Goal: Task Accomplishment & Management: Use online tool/utility

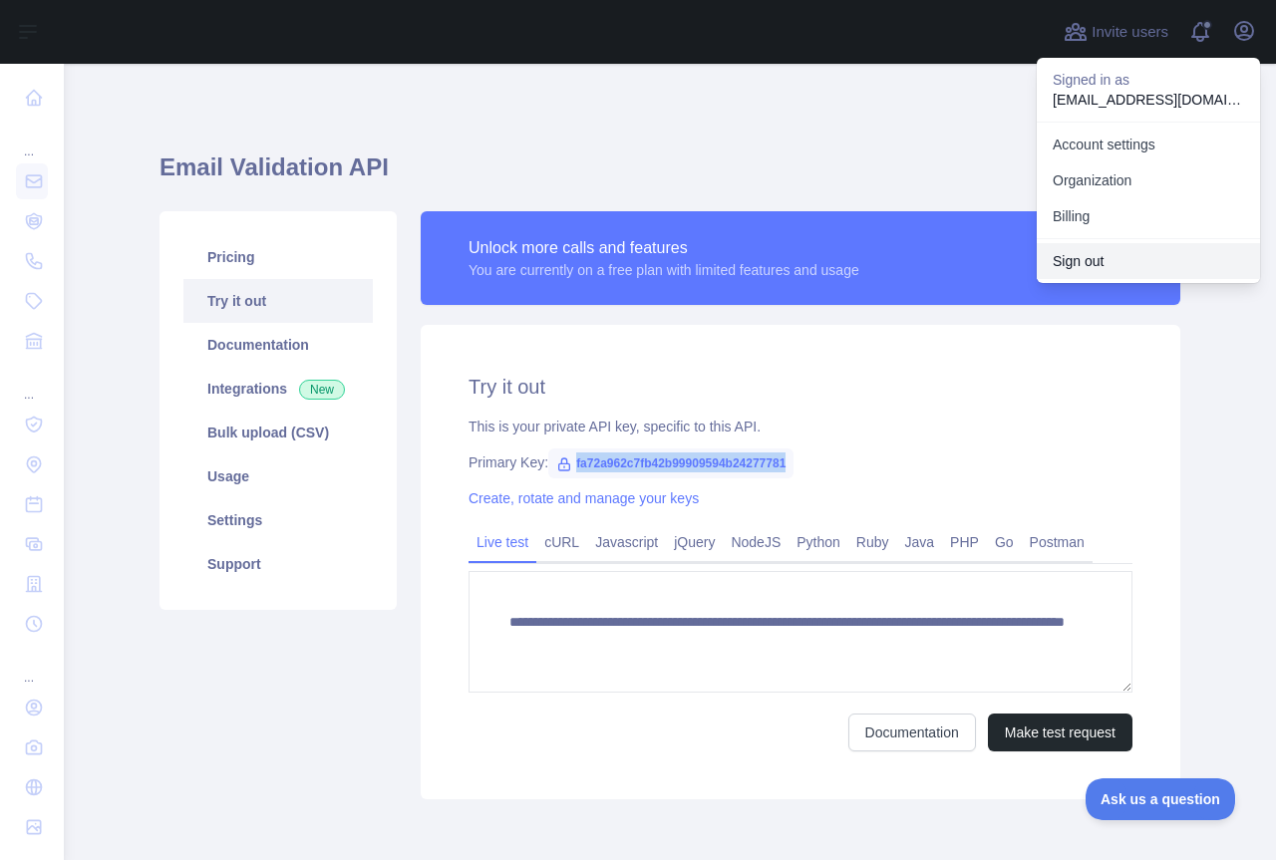
click at [1077, 261] on button "Sign out" at bounding box center [1148, 261] width 223 height 36
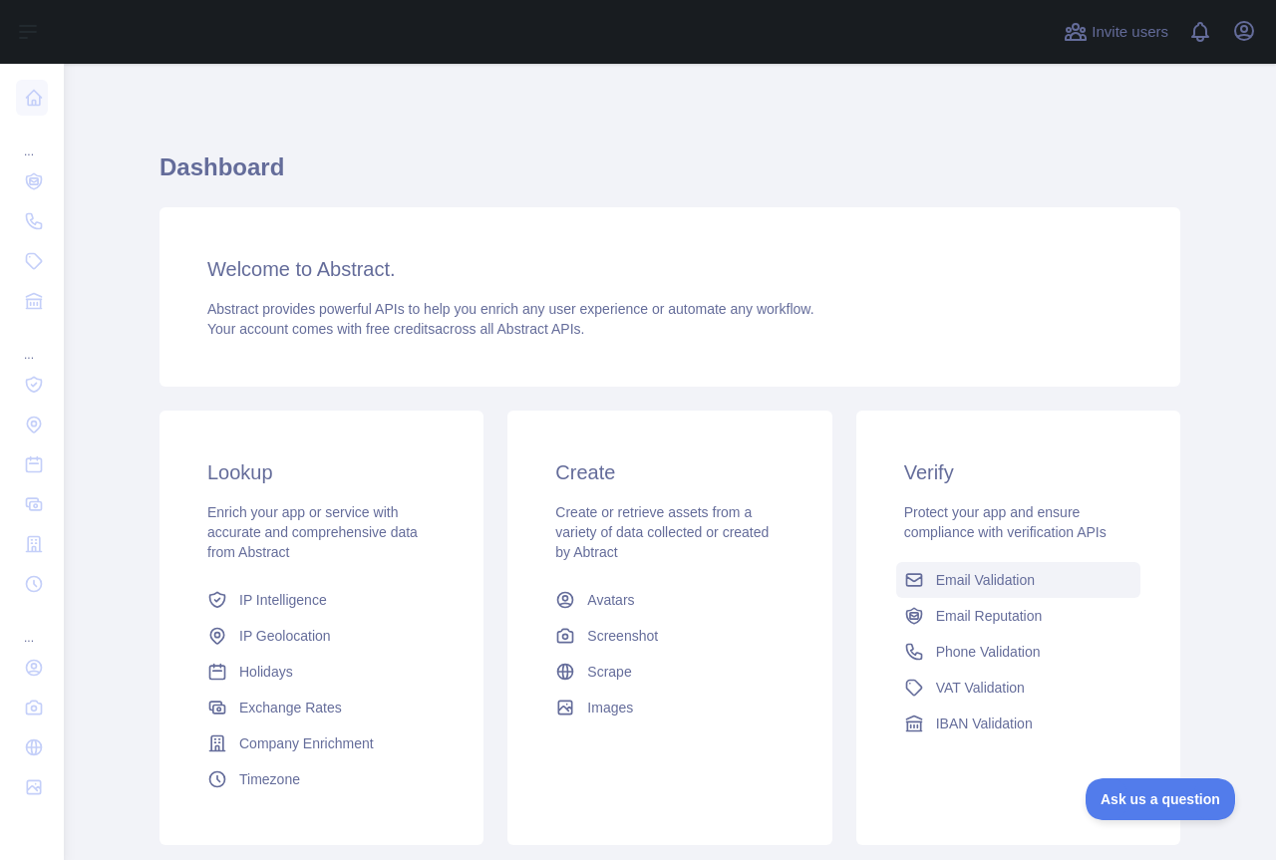
click at [978, 579] on span "Email Validation" at bounding box center [985, 580] width 99 height 20
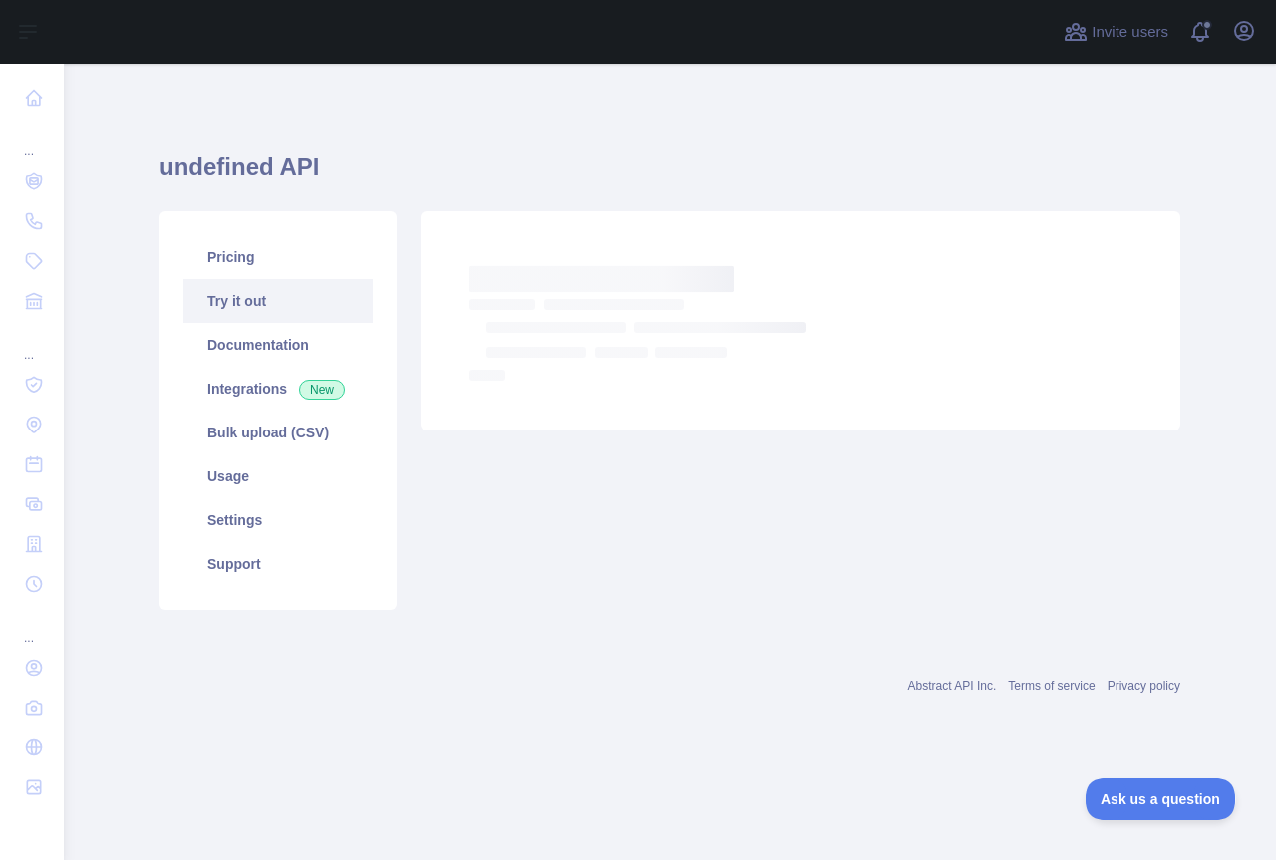
click at [225, 291] on link "Try it out" at bounding box center [277, 301] width 189 height 44
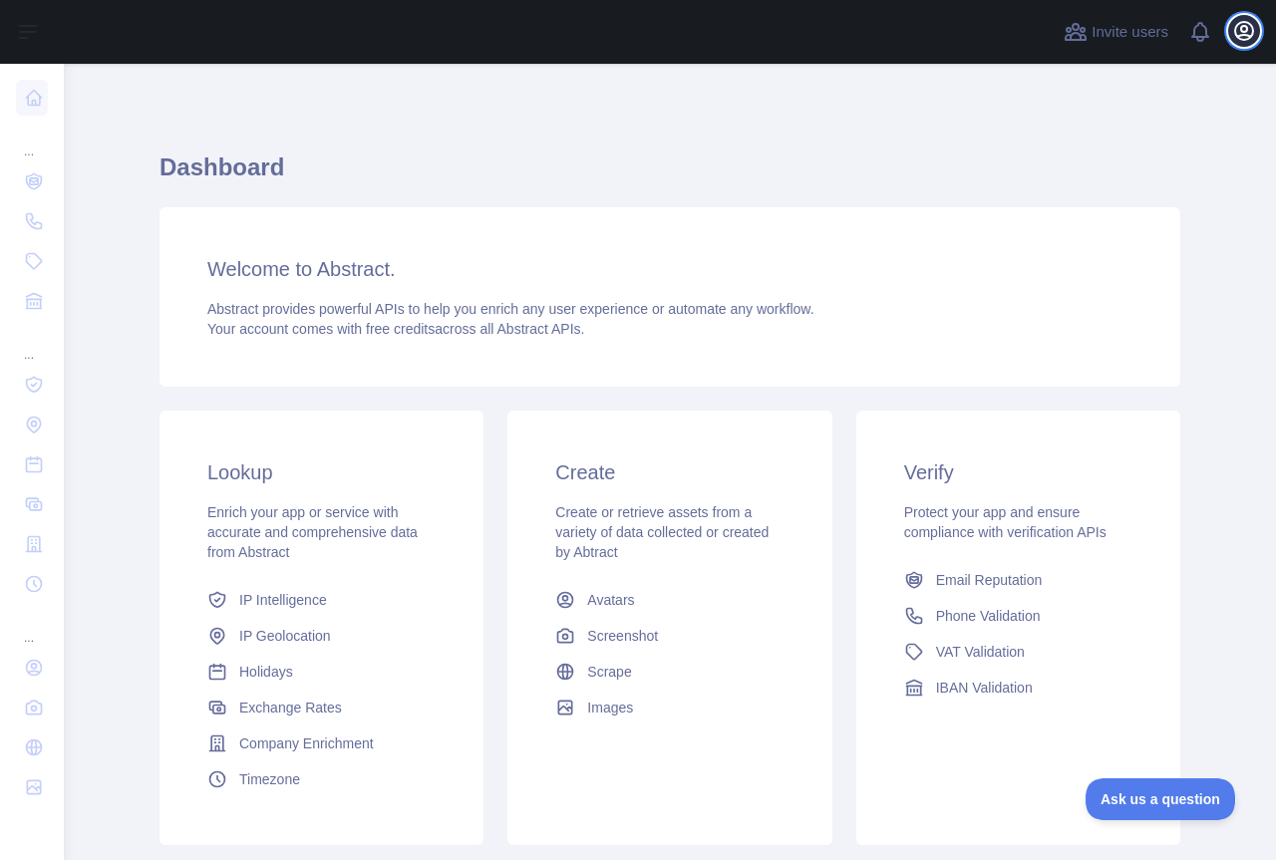
click at [1241, 43] on button "Open user menu" at bounding box center [1244, 31] width 32 height 32
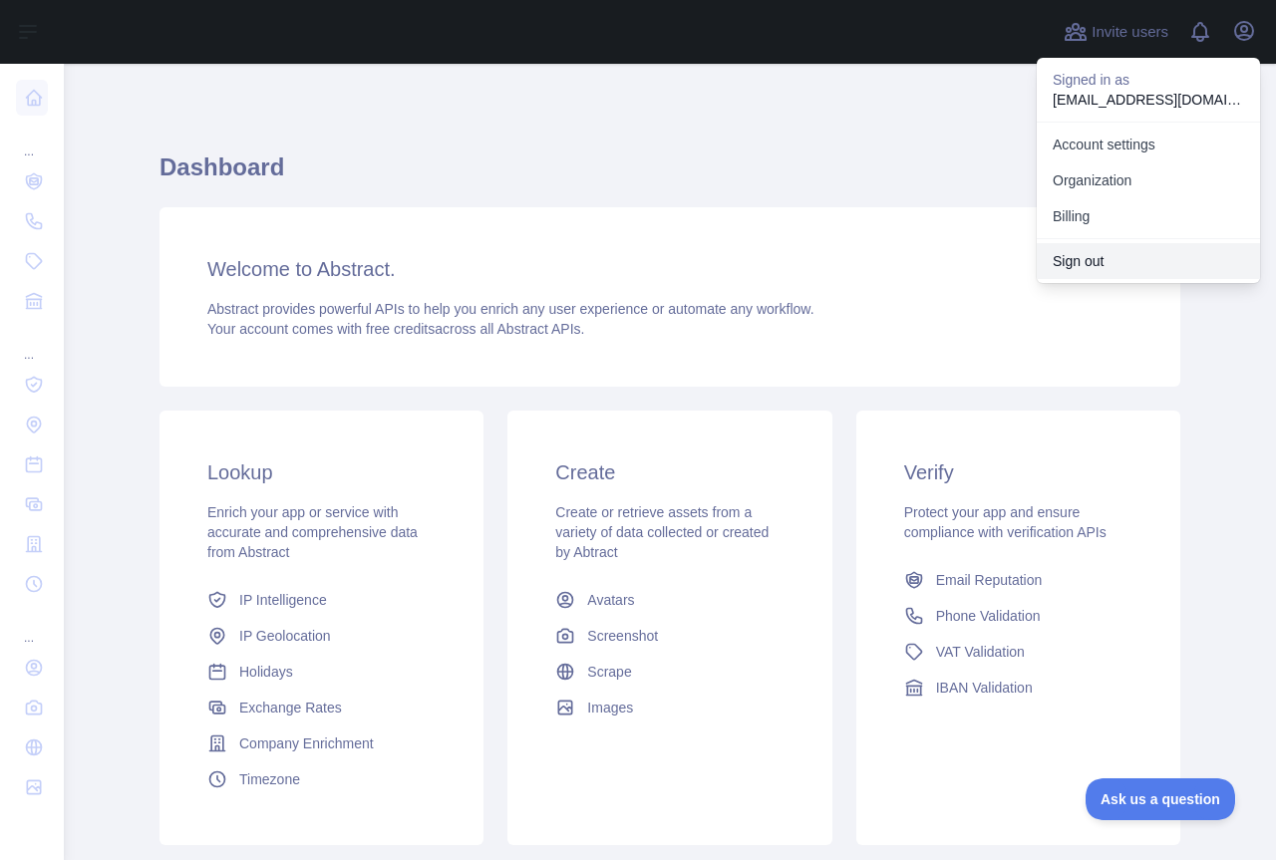
click at [1116, 267] on button "Sign out" at bounding box center [1148, 261] width 223 height 36
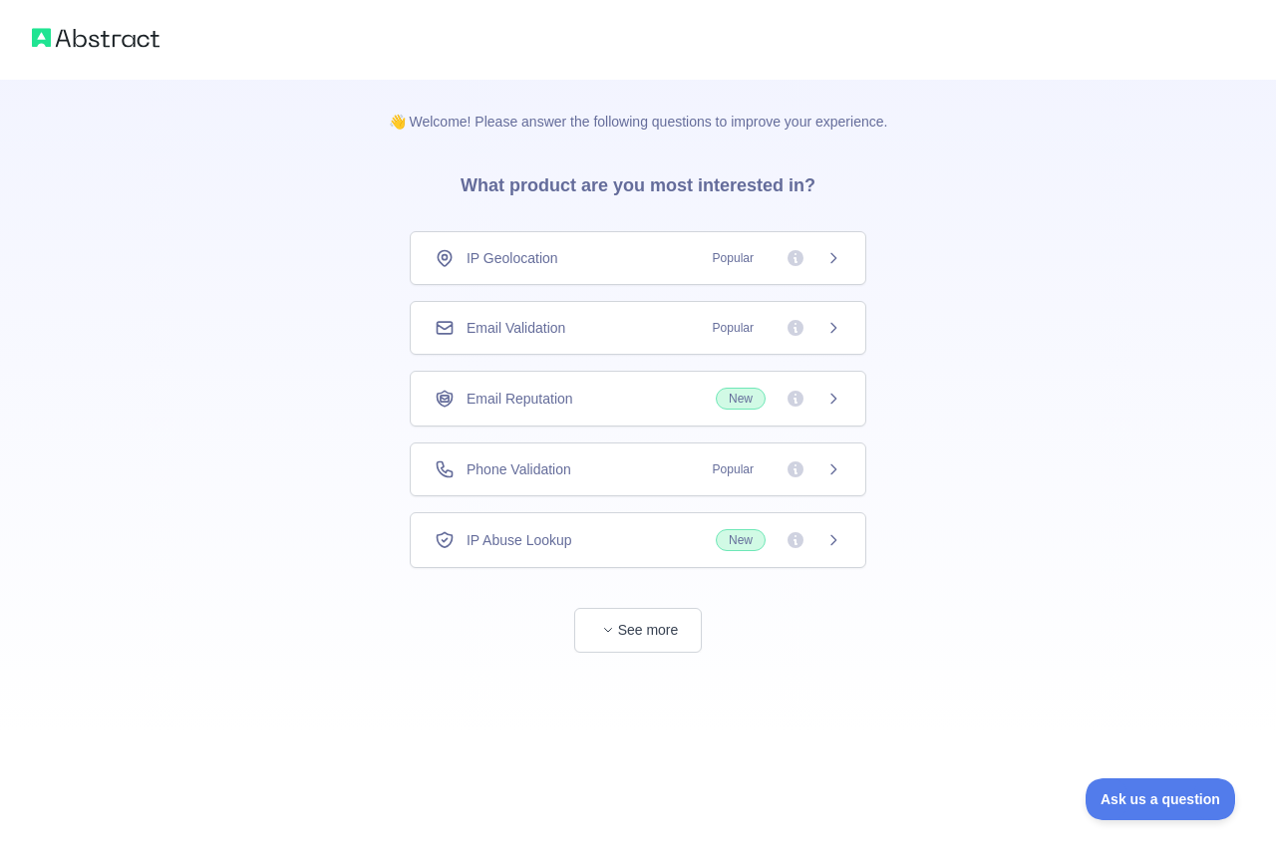
click at [575, 316] on div "Email Validation Popular" at bounding box center [638, 328] width 457 height 54
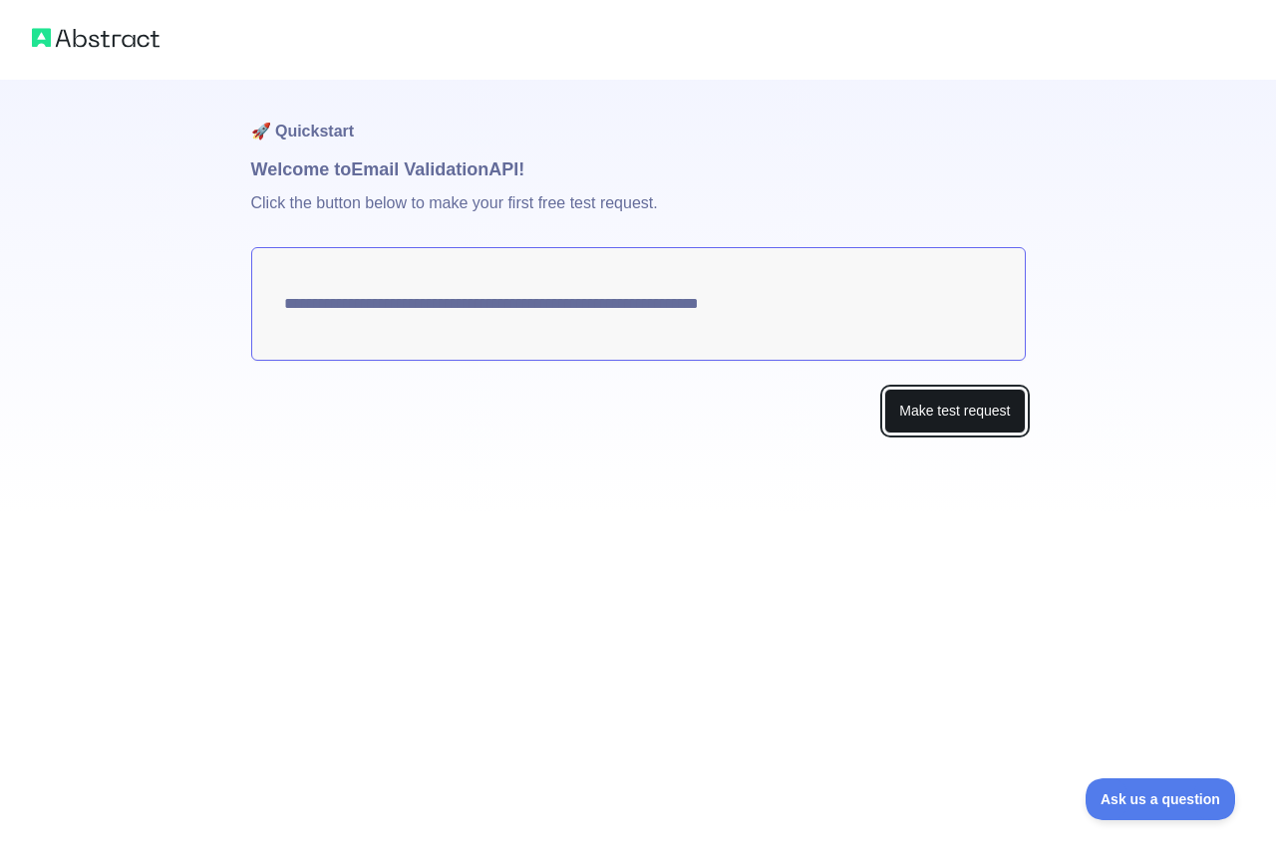
click at [928, 415] on button "Make test request" at bounding box center [954, 411] width 141 height 45
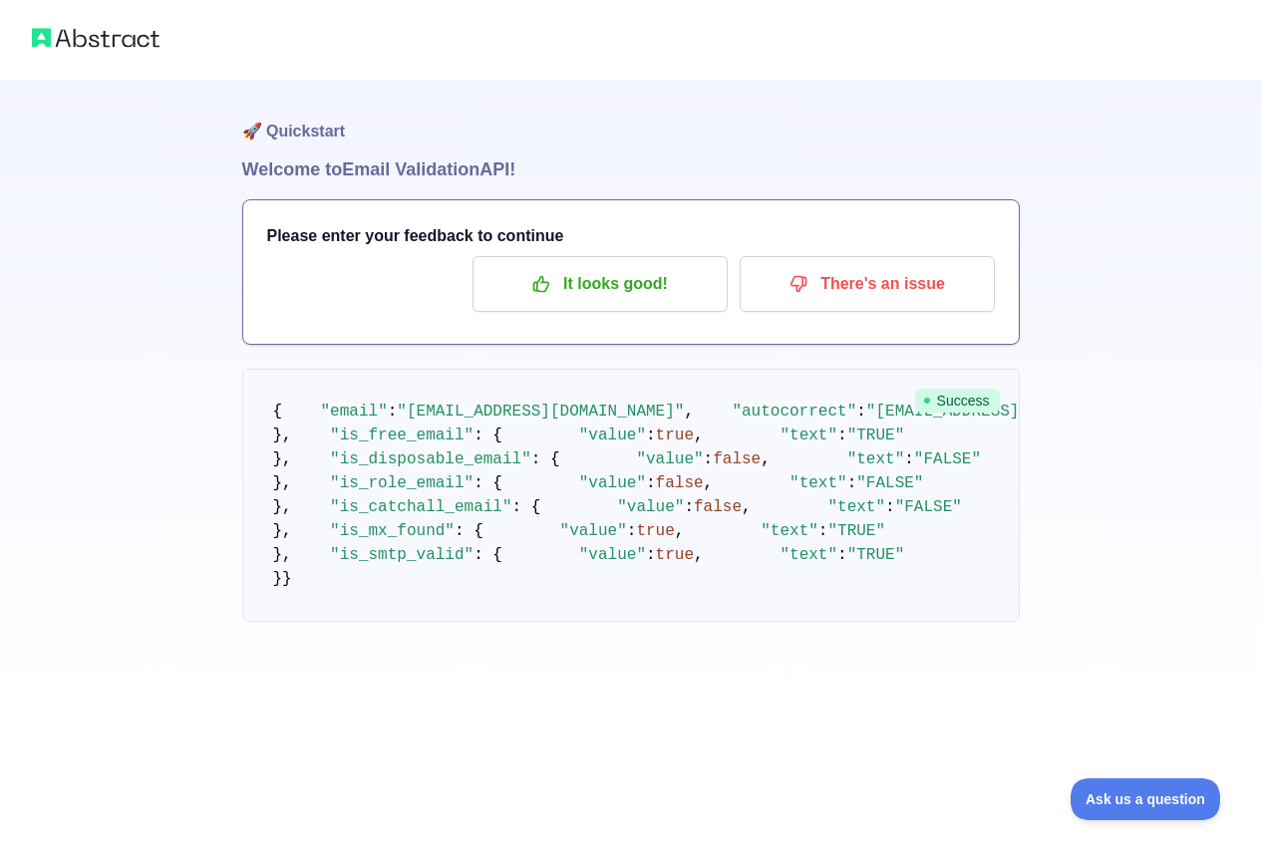
click at [698, 393] on pre "{ "email" : "weesoon104@gmail.com" , "autocorrect" : "weesoon104@mail.com" , "d…" at bounding box center [631, 495] width 778 height 253
click at [128, 43] on img at bounding box center [96, 38] width 128 height 28
click at [126, 41] on img at bounding box center [96, 38] width 128 height 28
click at [130, 227] on div "🚀 Quickstart Welcome to Email Validation API! Please enter your feedback to con…" at bounding box center [630, 351] width 1261 height 702
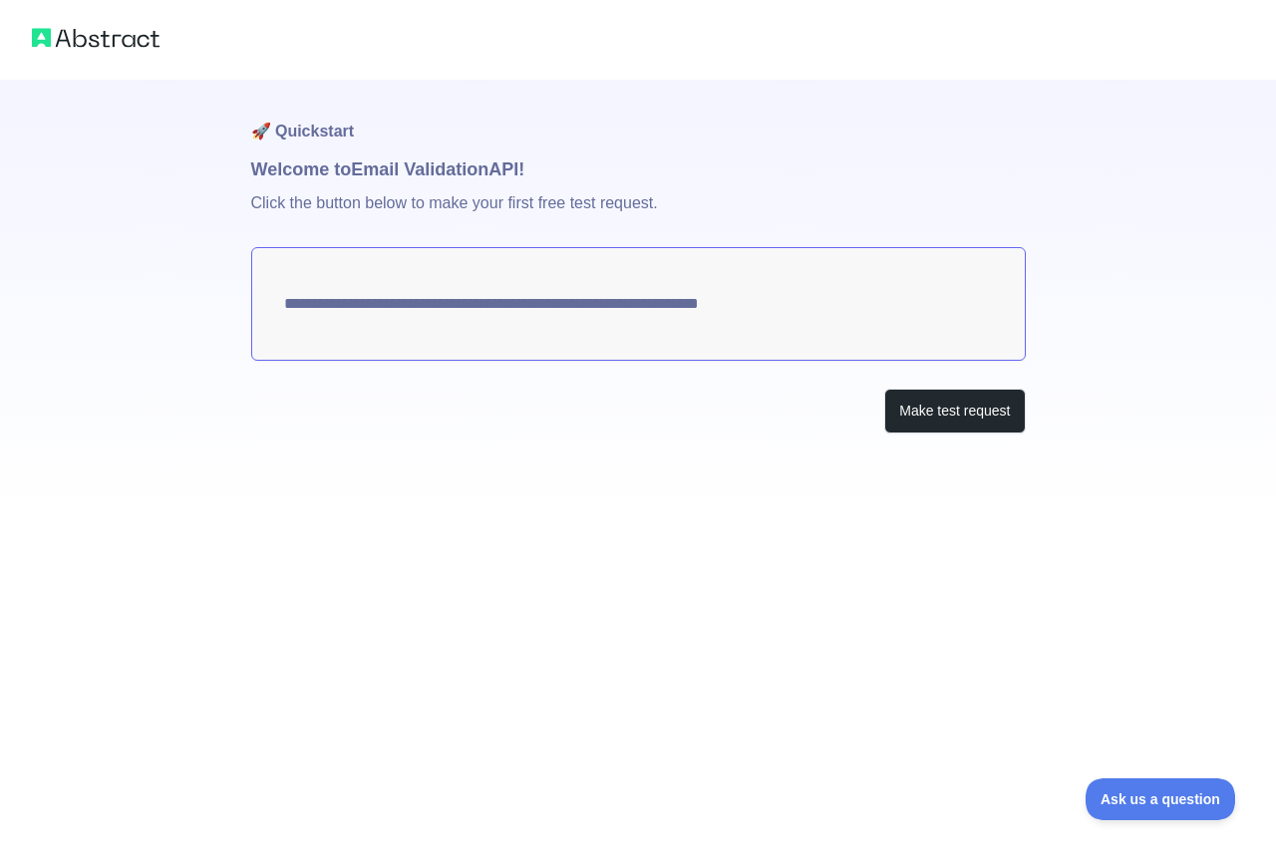
click at [825, 545] on div "**********" at bounding box center [638, 430] width 1276 height 860
click at [932, 406] on button "Make test request" at bounding box center [954, 411] width 141 height 45
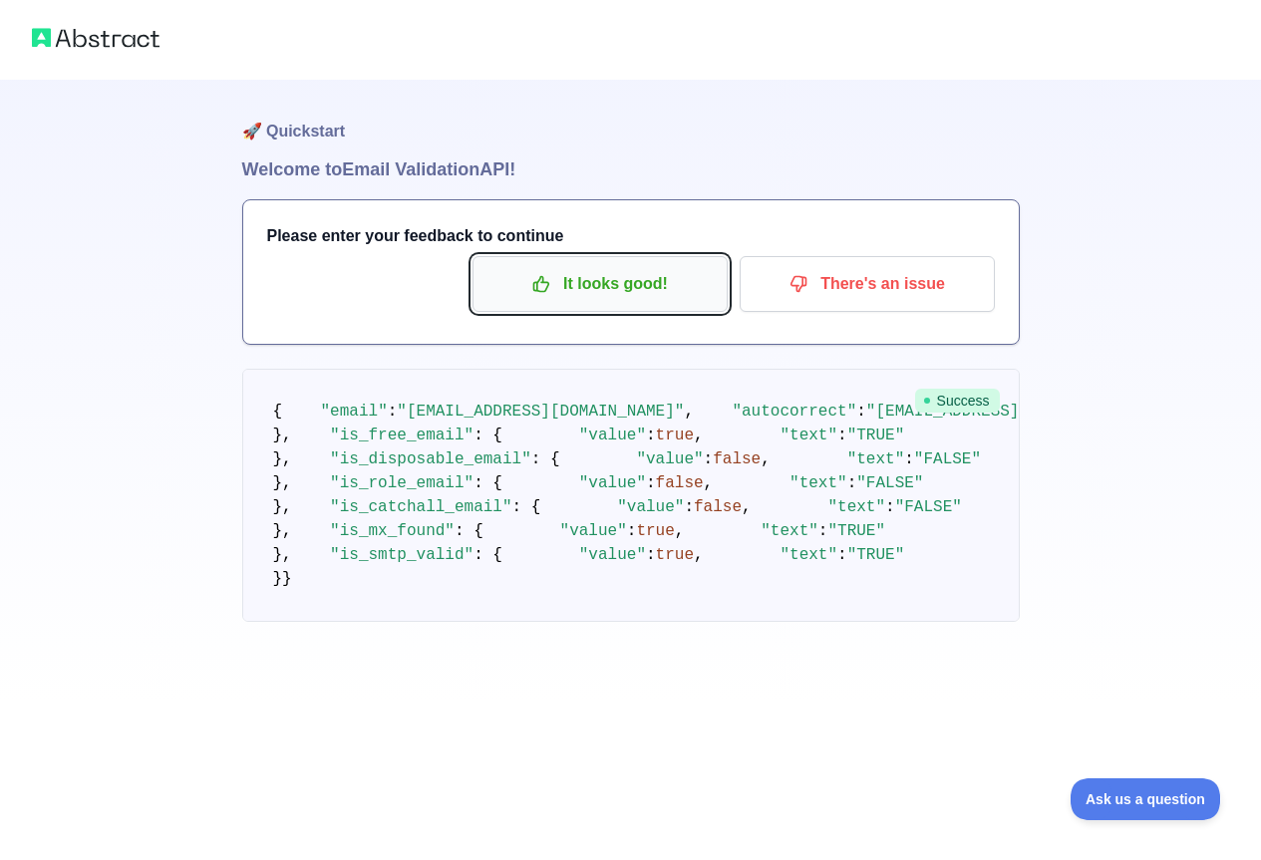
click at [656, 287] on p "It looks good!" at bounding box center [599, 284] width 225 height 34
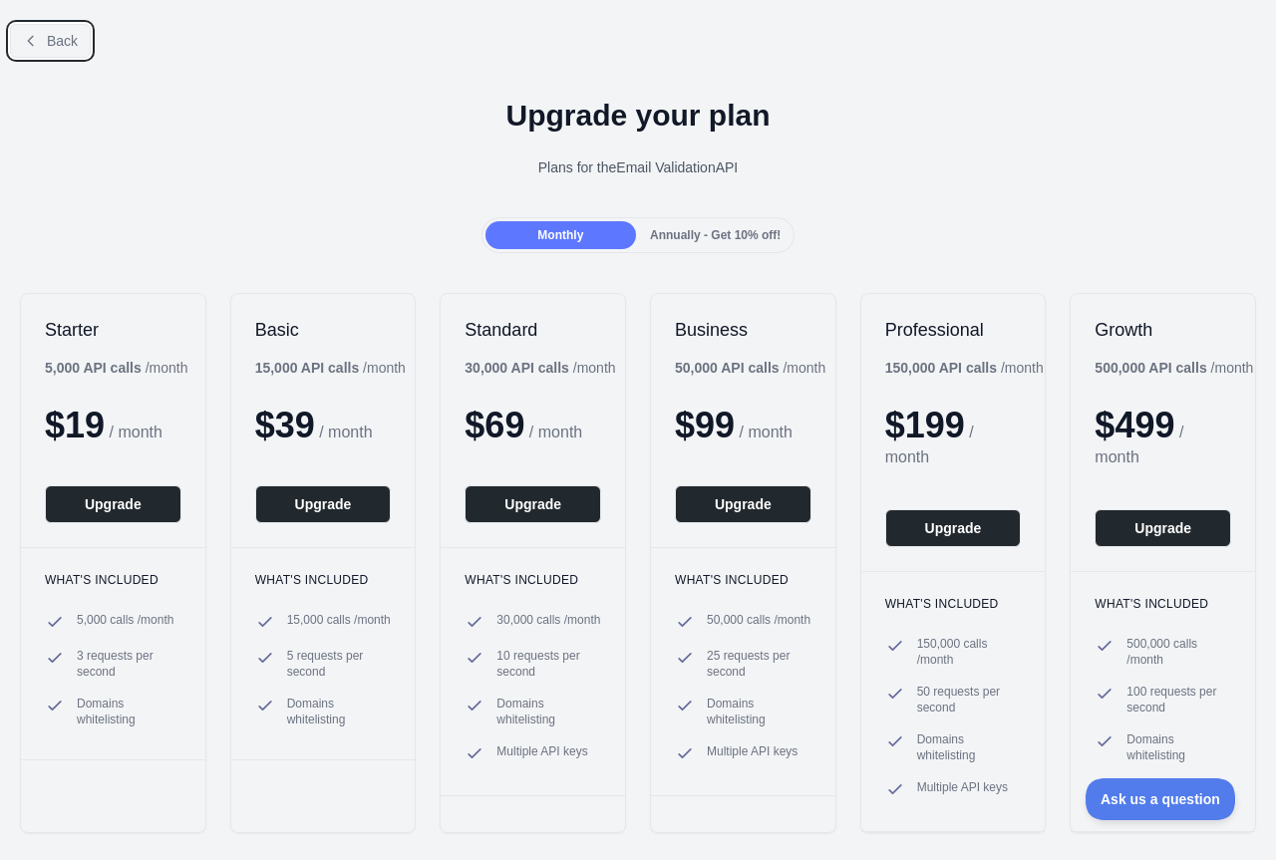
click at [70, 49] on button "Back" at bounding box center [50, 41] width 81 height 34
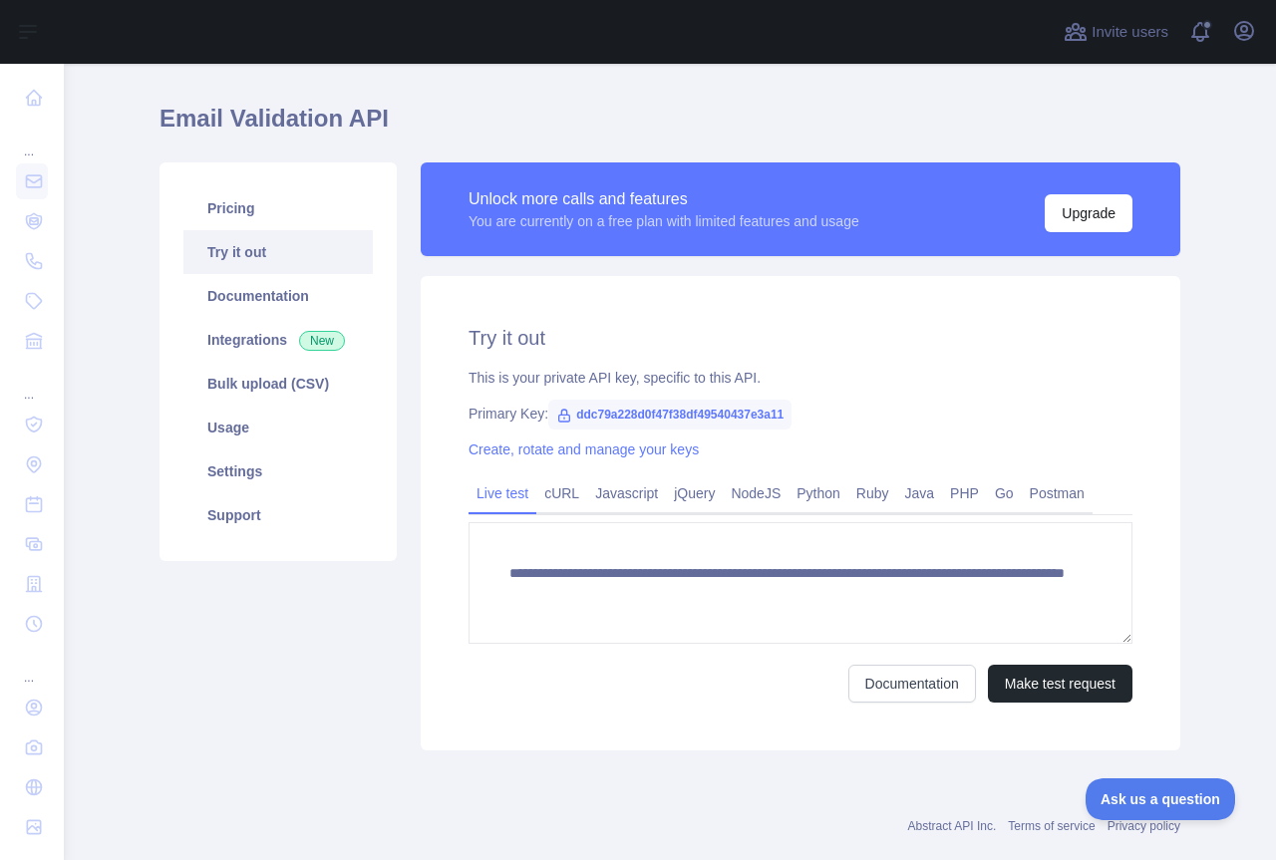
scroll to position [87, 0]
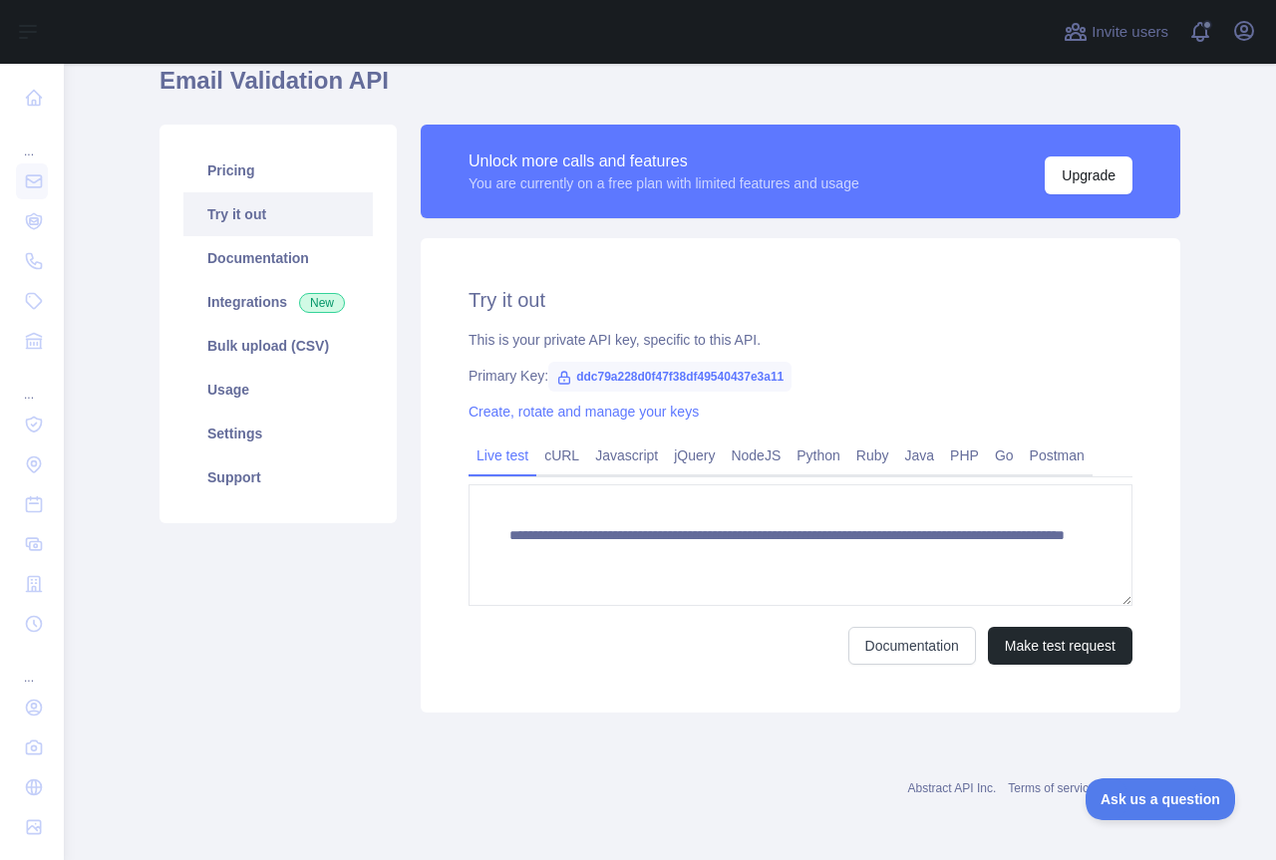
click at [712, 380] on span "ddc79a228d0f47f38df49540437e3a11" at bounding box center [669, 377] width 243 height 30
copy span "ddc79a228d0f47f38df49540437e3a11"
drag, startPoint x: 862, startPoint y: 330, endPoint x: 867, endPoint y: 341, distance: 12.0
click at [863, 330] on div "This is your private API key, specific to this API." at bounding box center [801, 340] width 664 height 20
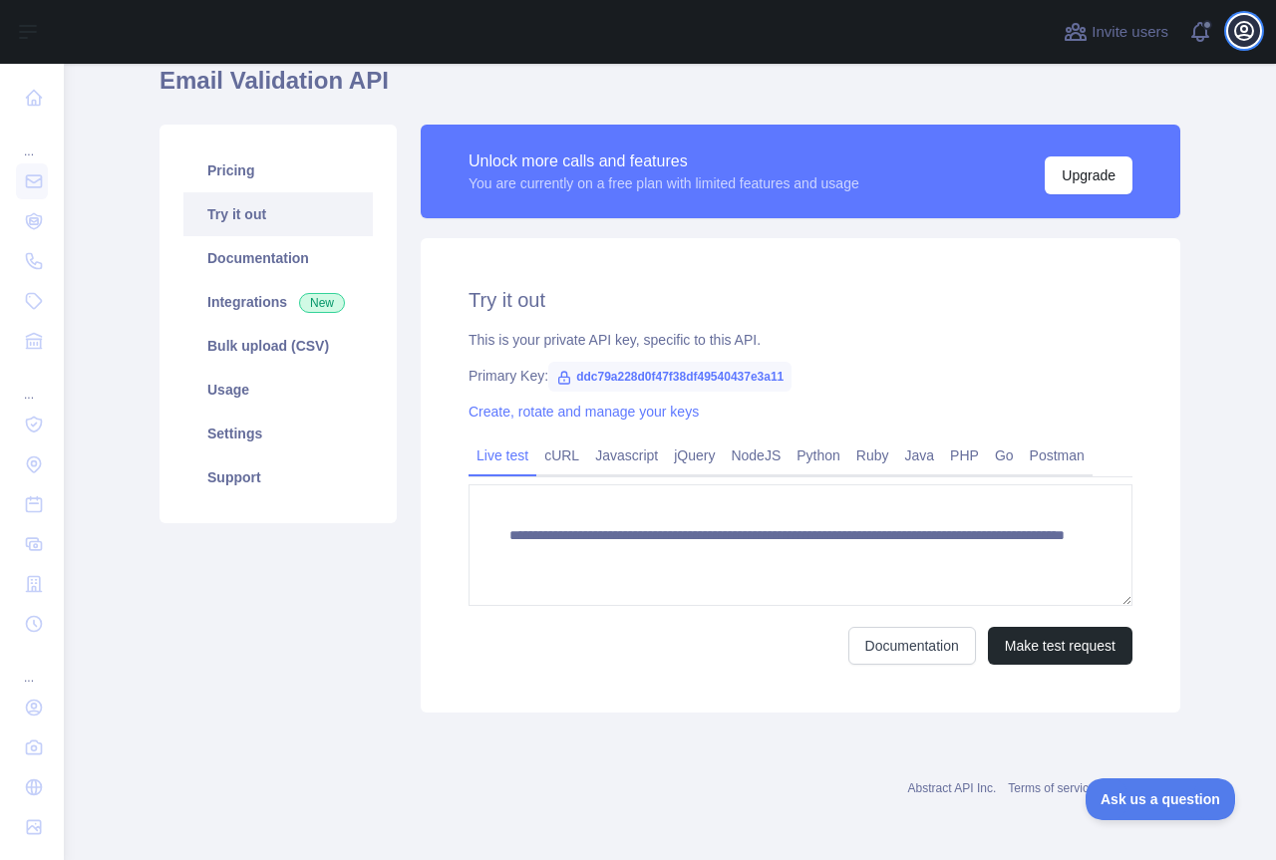
click at [1241, 26] on icon "button" at bounding box center [1244, 31] width 18 height 18
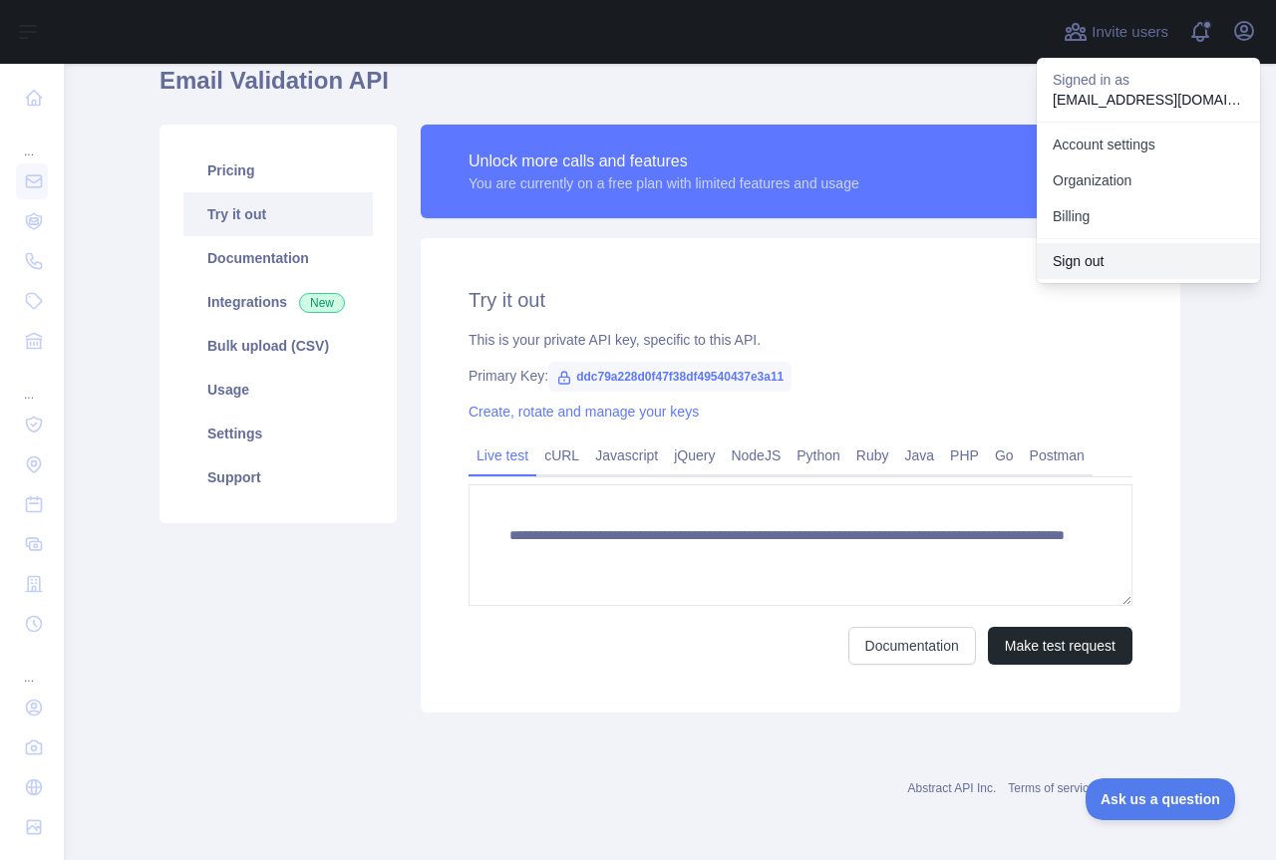
click at [1082, 263] on button "Sign out" at bounding box center [1148, 261] width 223 height 36
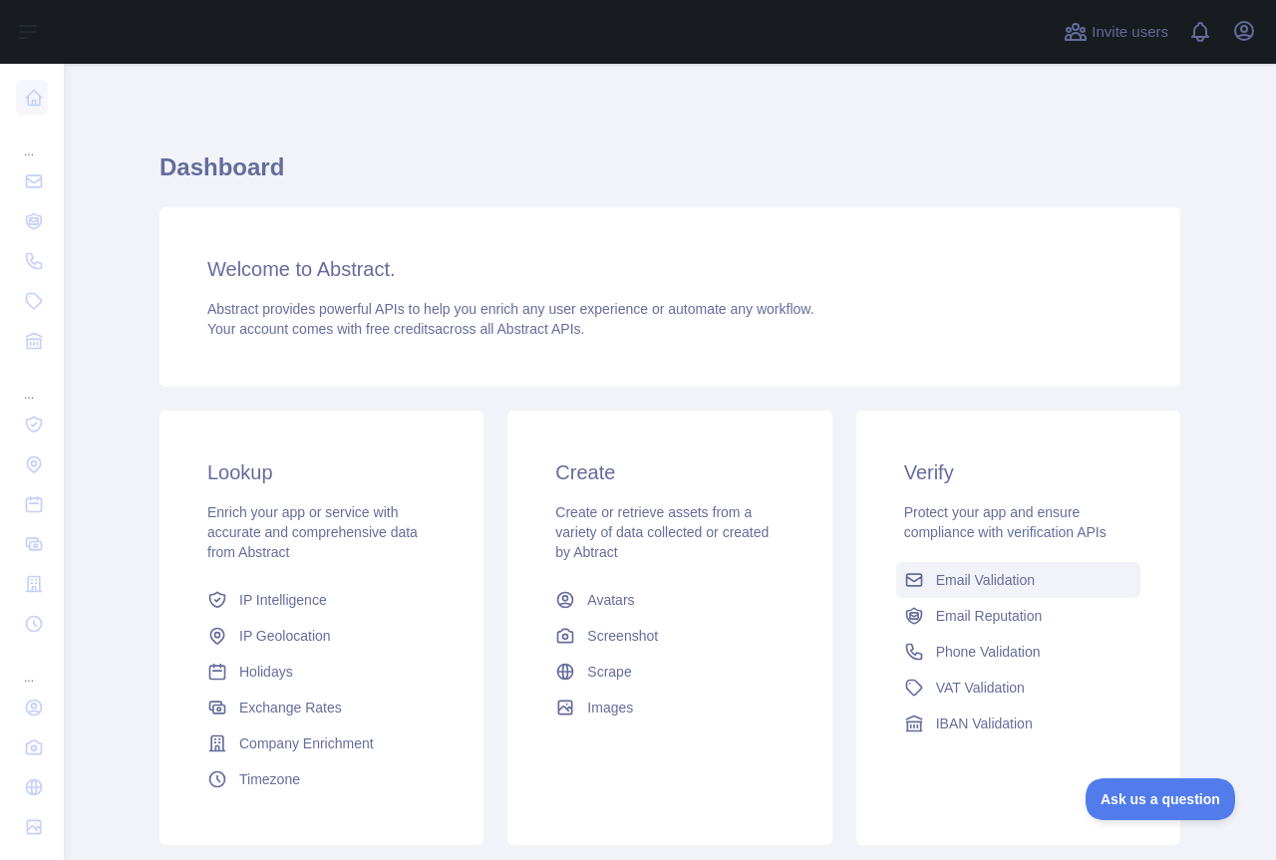
click at [965, 593] on link "Email Validation" at bounding box center [1018, 580] width 244 height 36
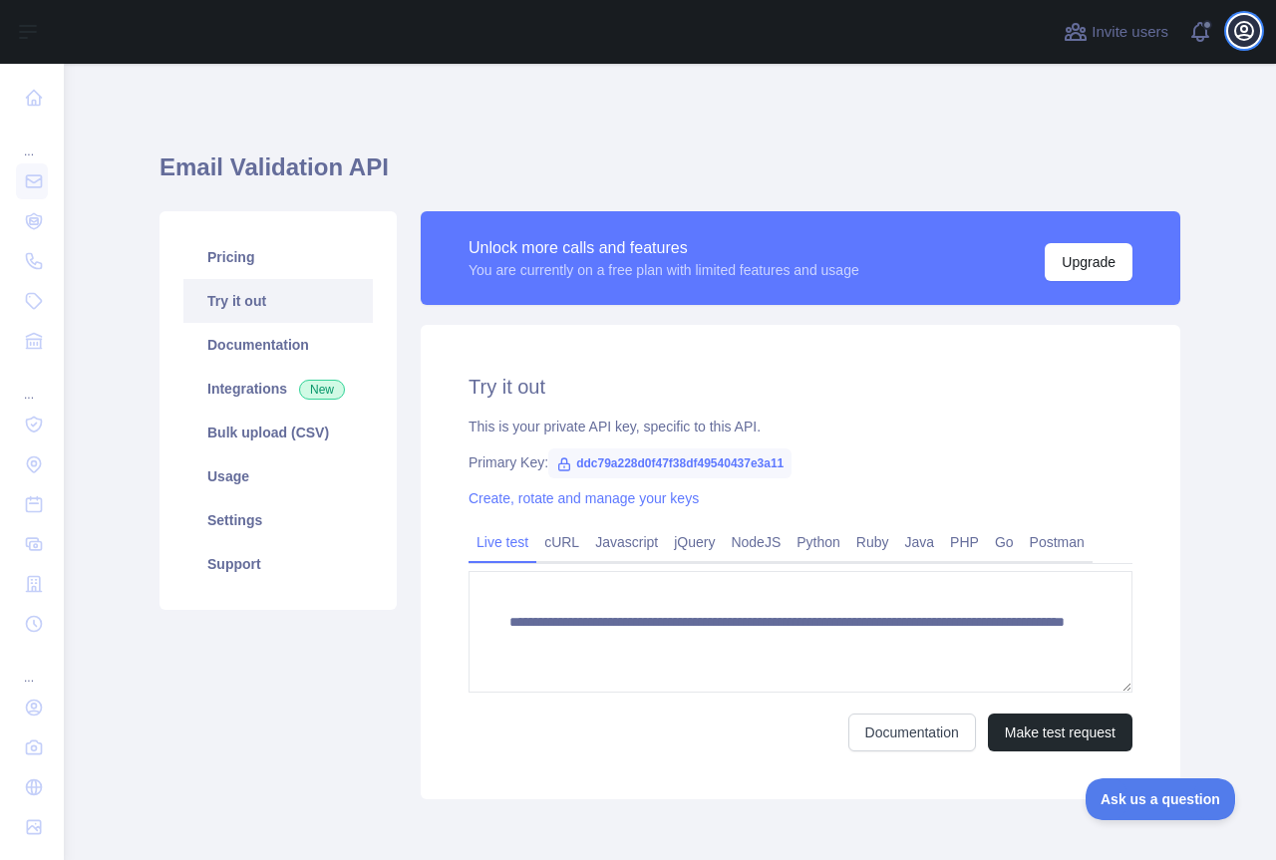
click at [1249, 37] on icon "button" at bounding box center [1244, 31] width 24 height 24
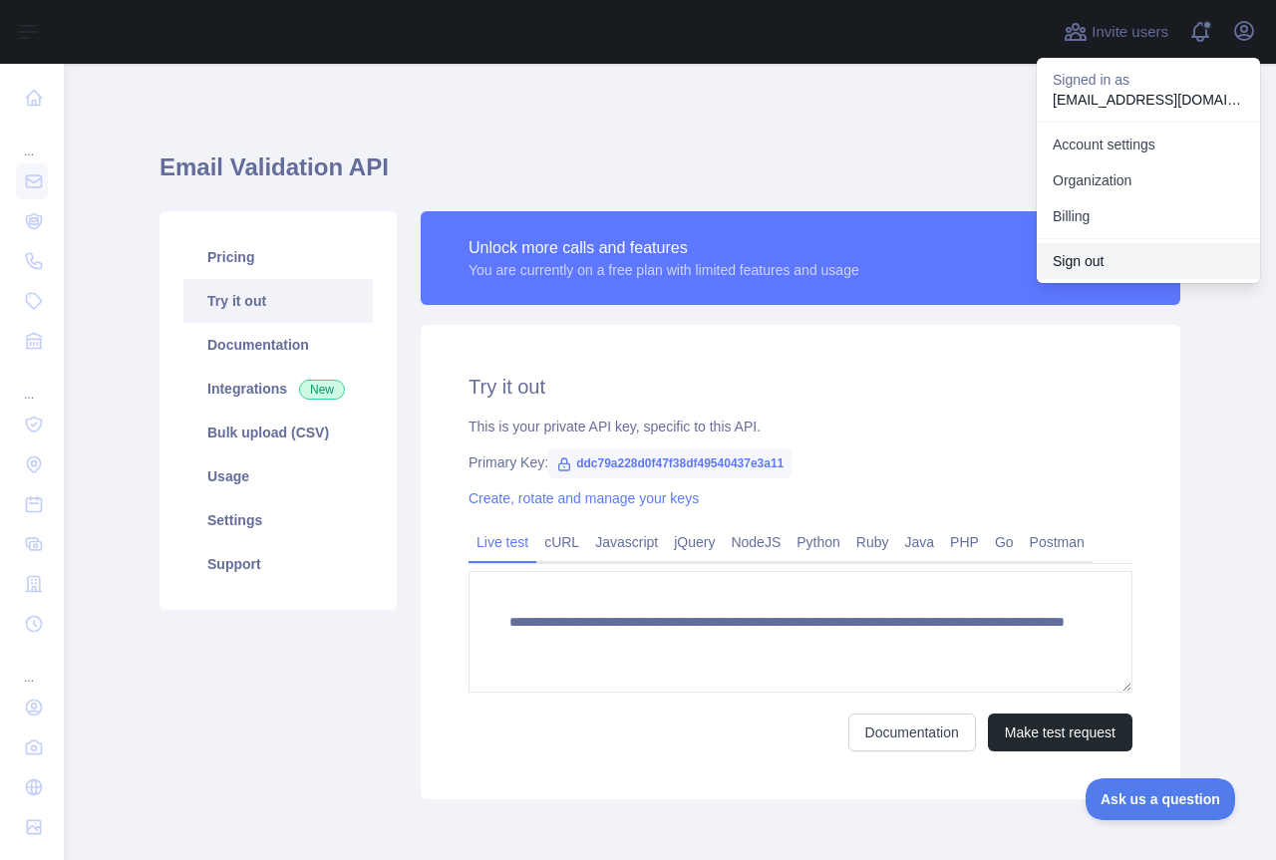
click at [1111, 251] on button "Sign out" at bounding box center [1148, 261] width 223 height 36
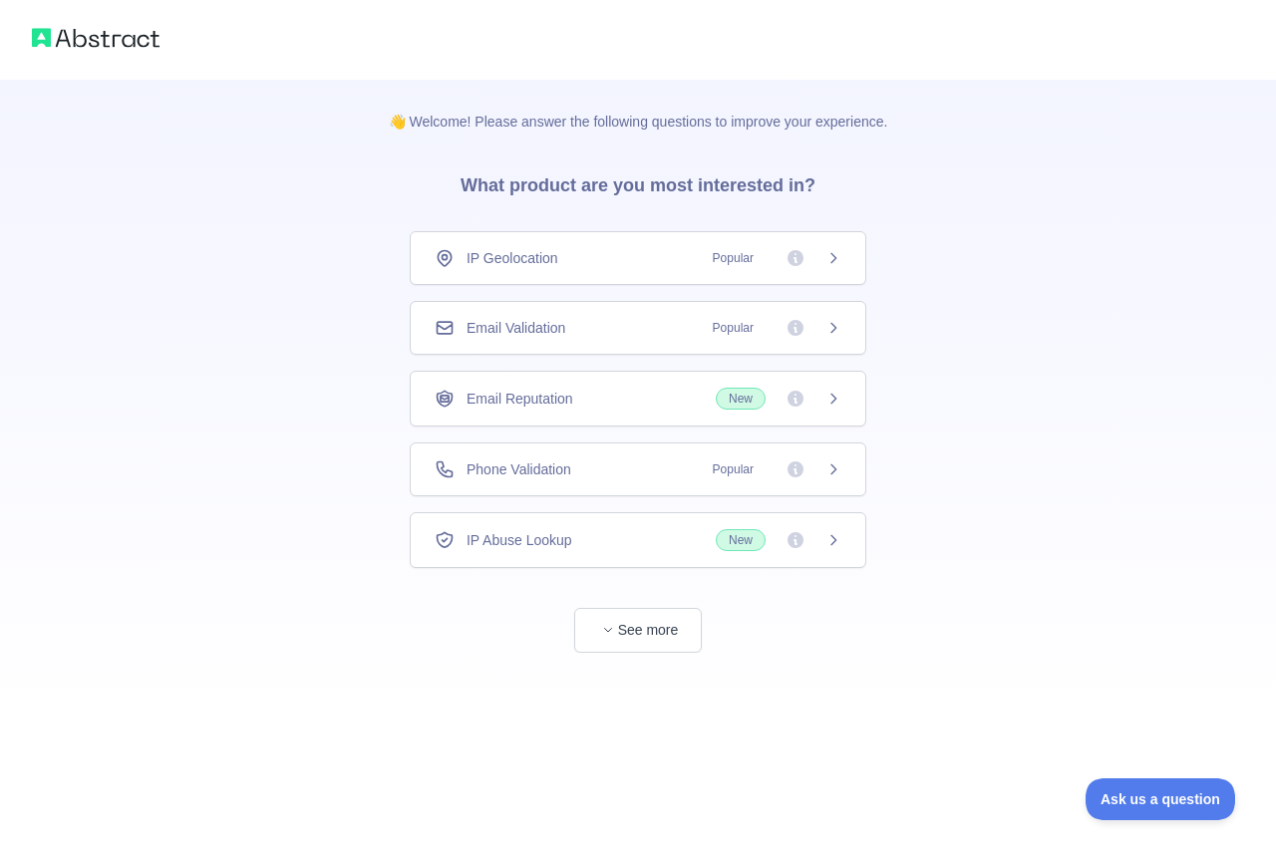
click at [570, 332] on div "Email Validation Popular" at bounding box center [638, 328] width 407 height 20
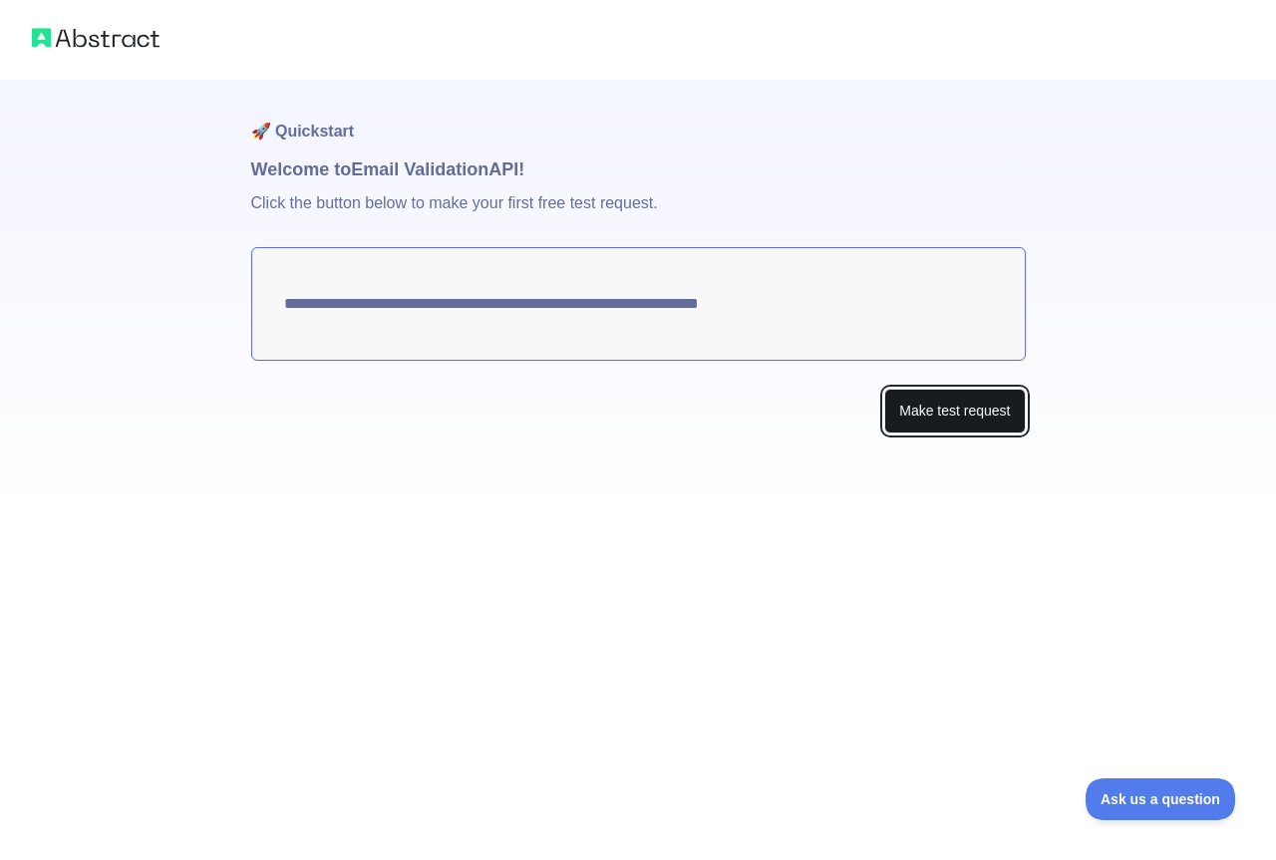
click at [1005, 403] on button "Make test request" at bounding box center [954, 411] width 141 height 45
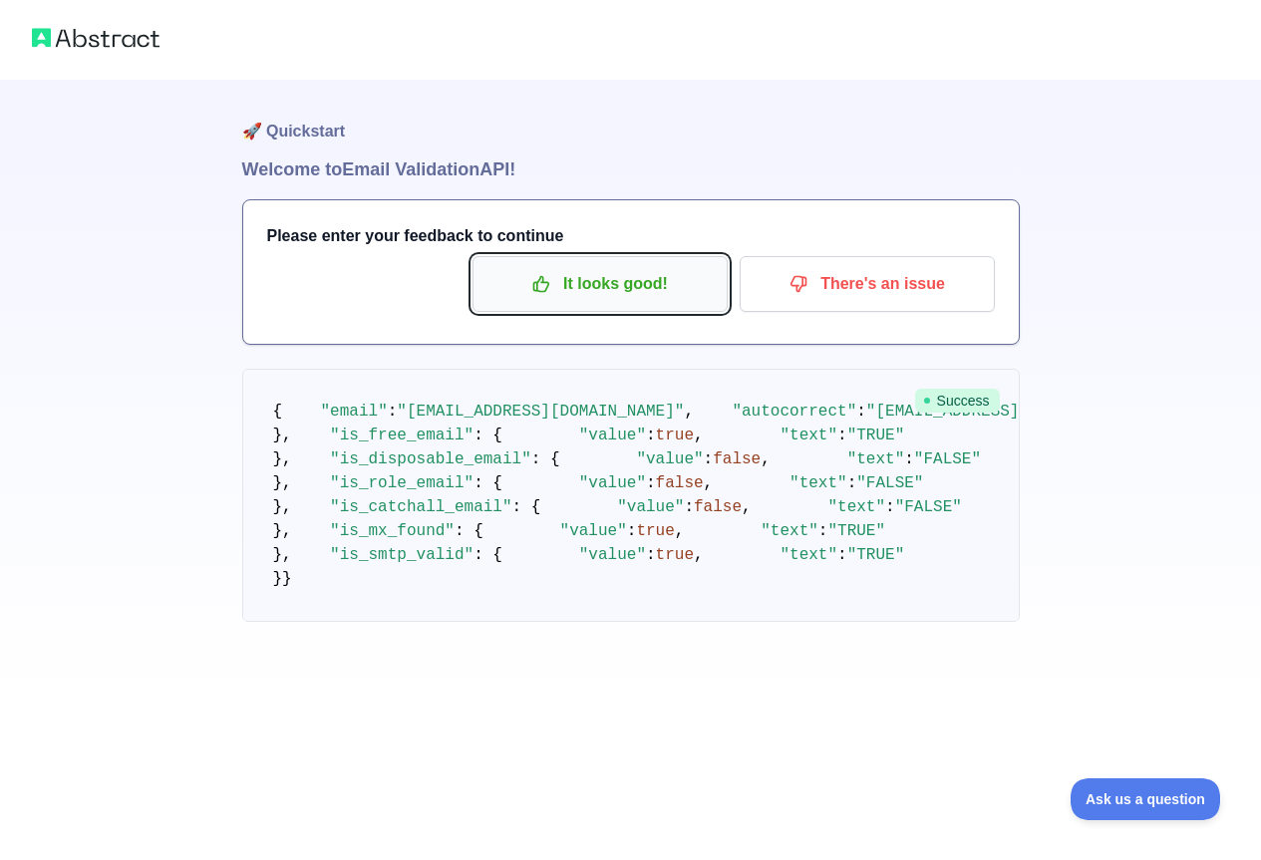
click at [666, 294] on p "It looks good!" at bounding box center [599, 284] width 225 height 34
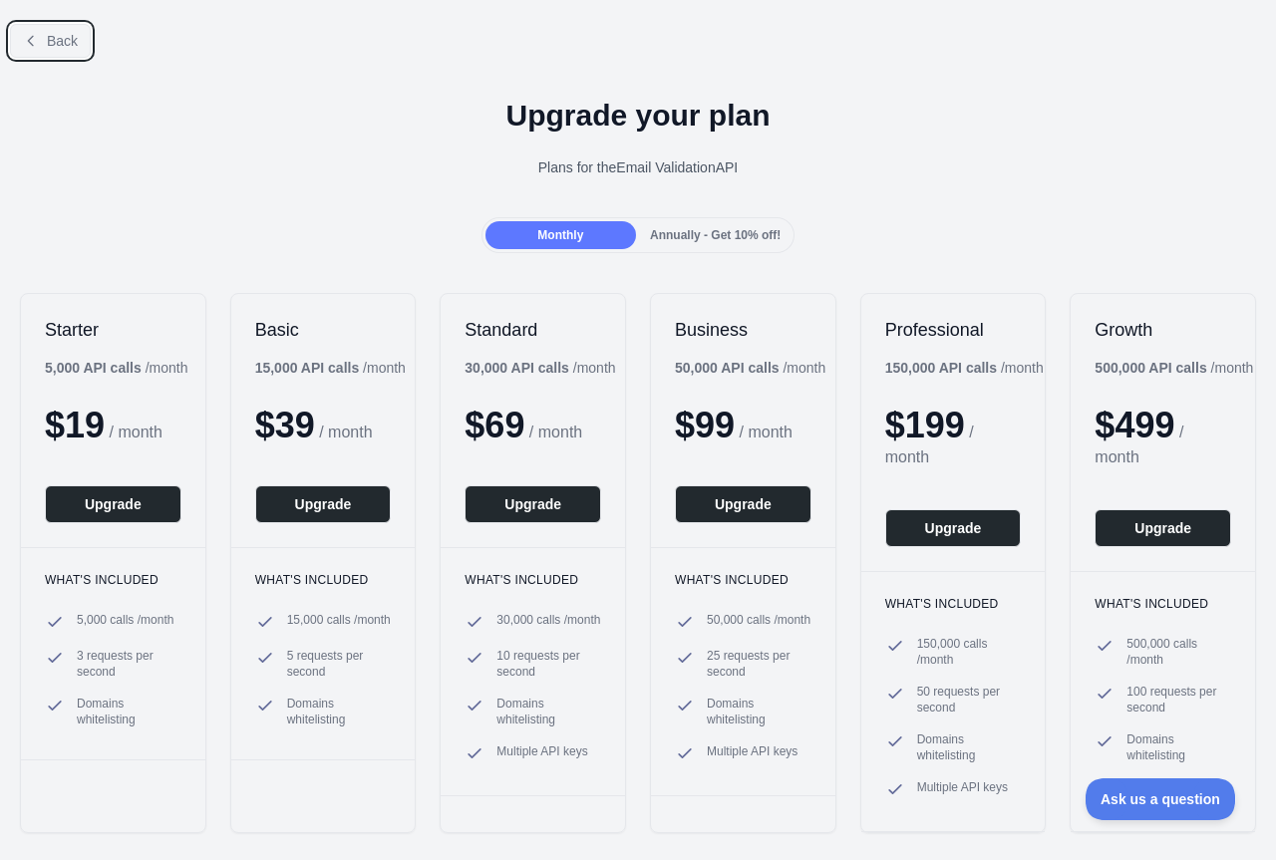
click at [68, 35] on span "Back" at bounding box center [62, 41] width 31 height 16
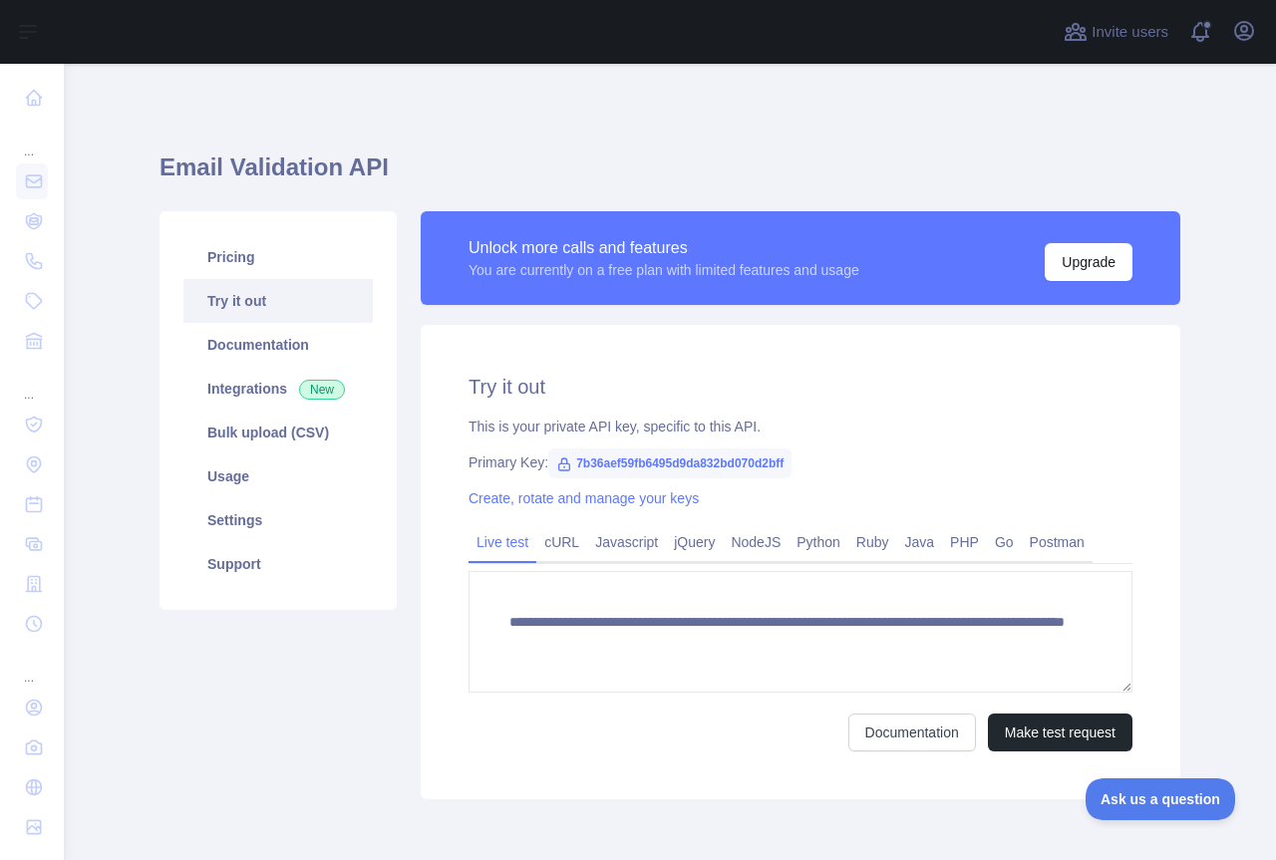
click at [623, 463] on span "7b36aef59fb6495d9da832bd070d2bff" at bounding box center [669, 464] width 243 height 30
copy span "7b36aef59fb6495d9da832bd070d2bff"
click at [1242, 31] on icon "button" at bounding box center [1244, 31] width 18 height 18
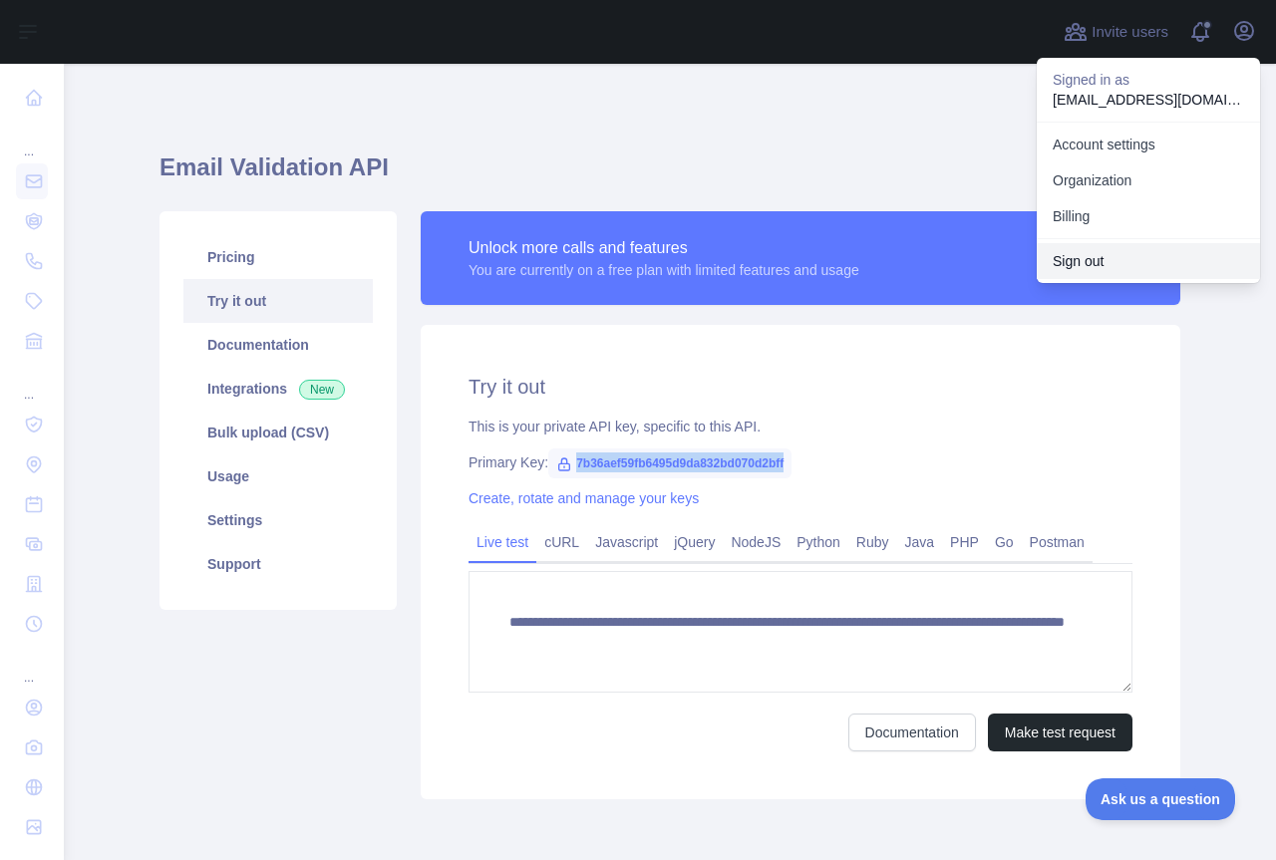
click at [1096, 247] on button "Sign out" at bounding box center [1148, 261] width 223 height 36
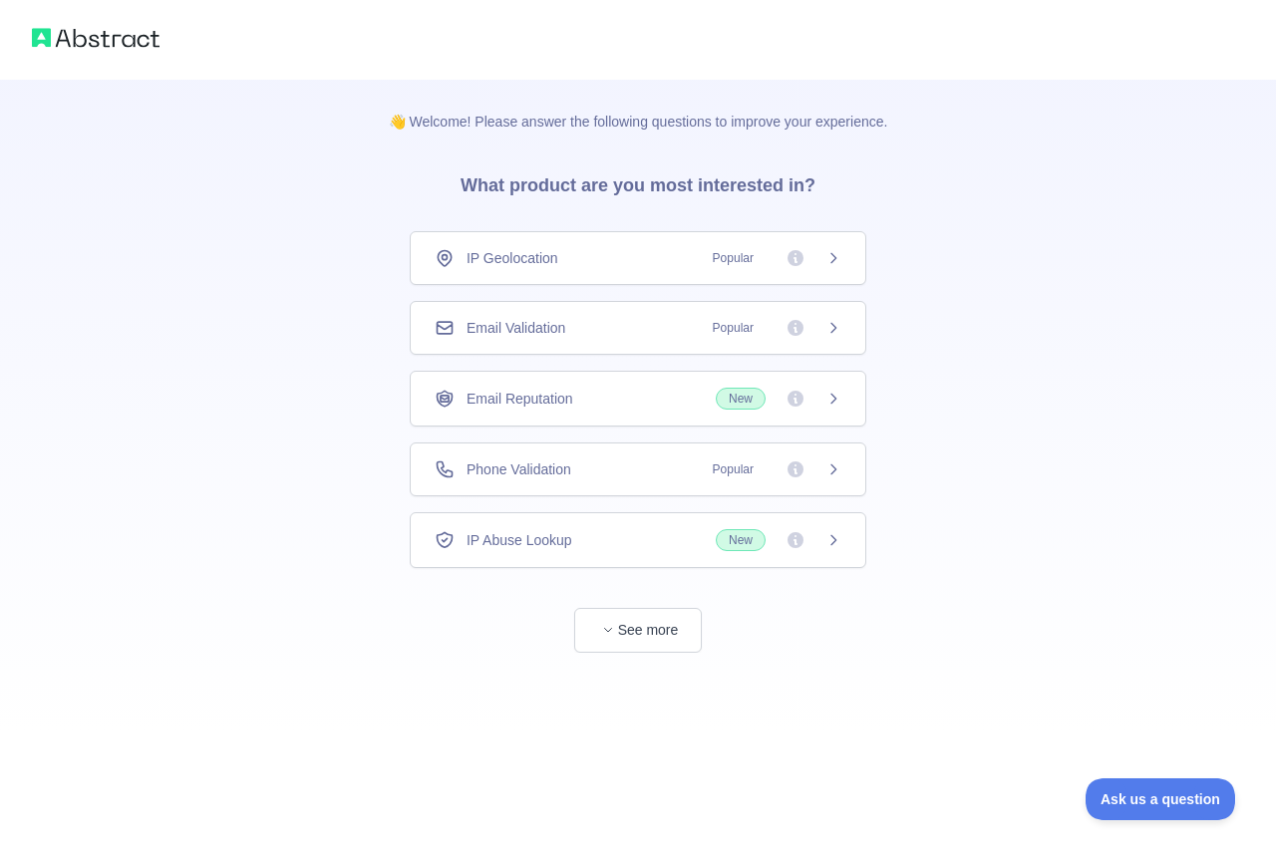
click at [585, 333] on div "Email Validation Popular" at bounding box center [638, 328] width 407 height 20
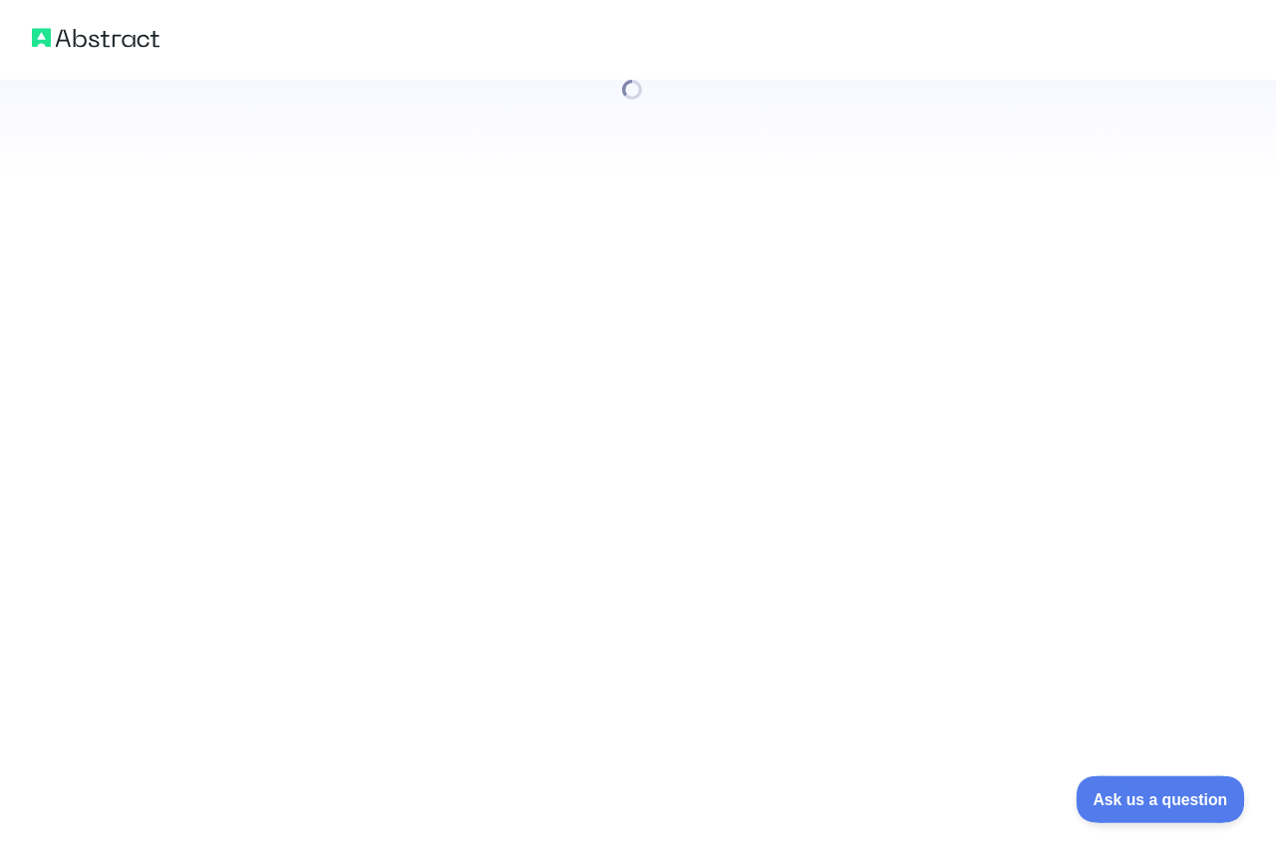
click at [1111, 786] on button "Ask us a question" at bounding box center [1151, 797] width 150 height 42
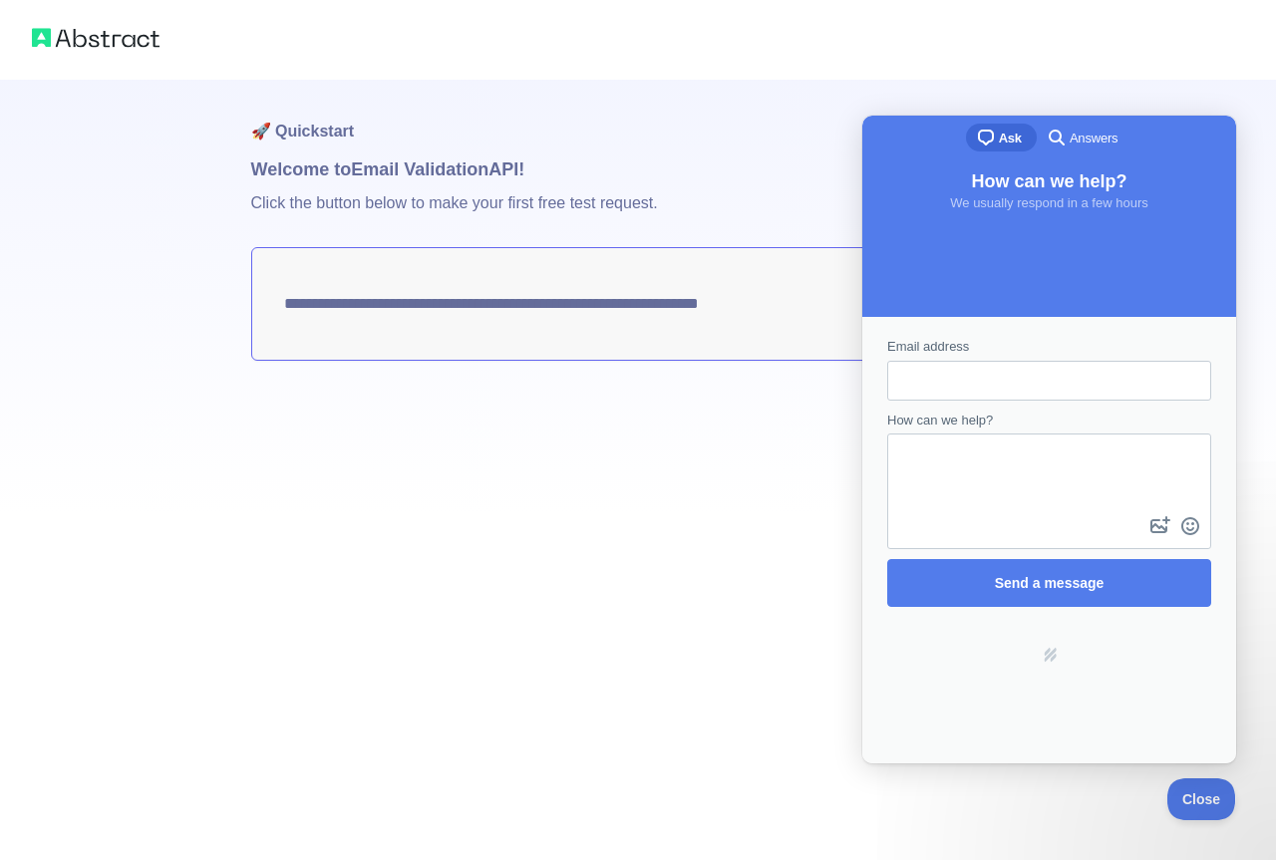
click at [630, 448] on div "**********" at bounding box center [638, 297] width 775 height 434
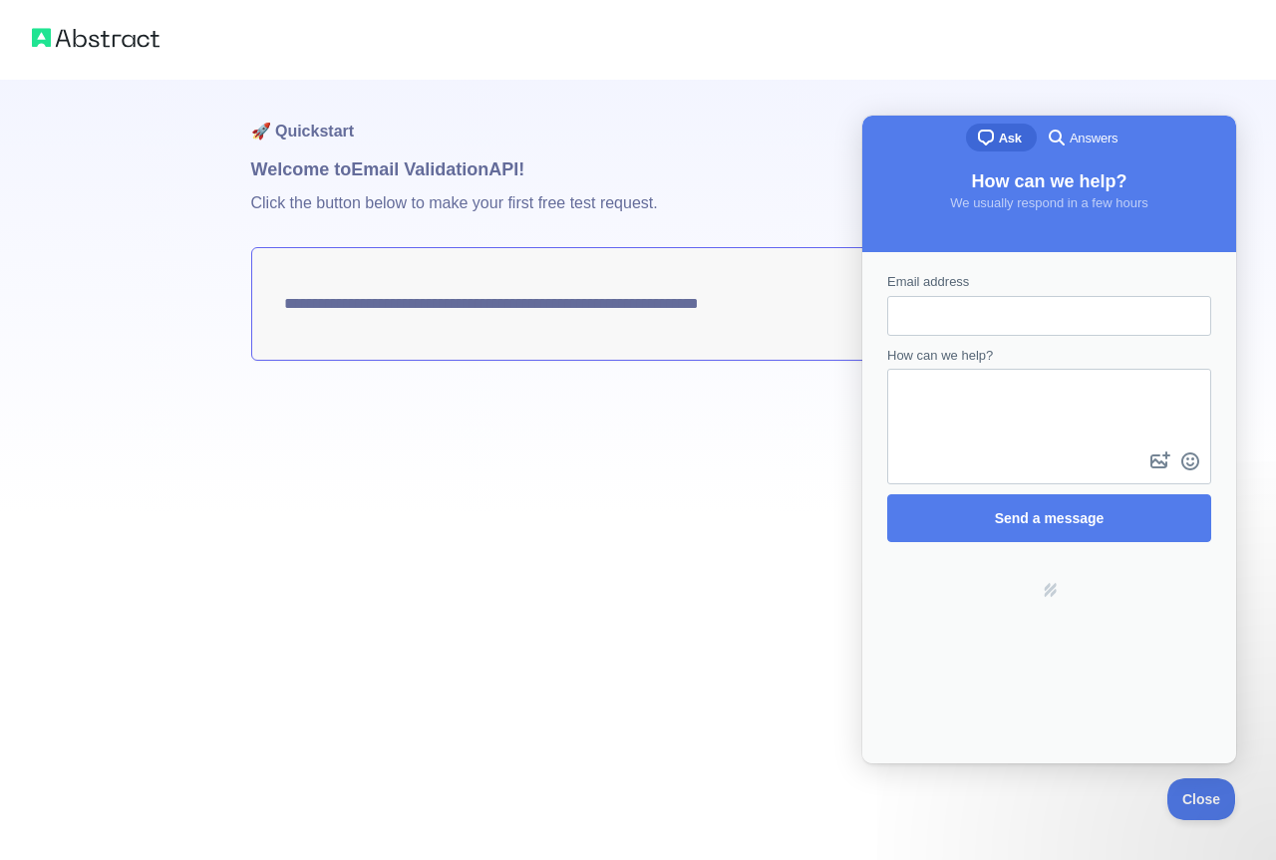
click at [757, 657] on div "**********" at bounding box center [638, 430] width 1276 height 860
click at [731, 408] on div "Make test request" at bounding box center [638, 411] width 775 height 45
click at [1201, 770] on div "**********" at bounding box center [638, 430] width 1276 height 860
click at [1186, 797] on span "Close" at bounding box center [1196, 797] width 68 height 14
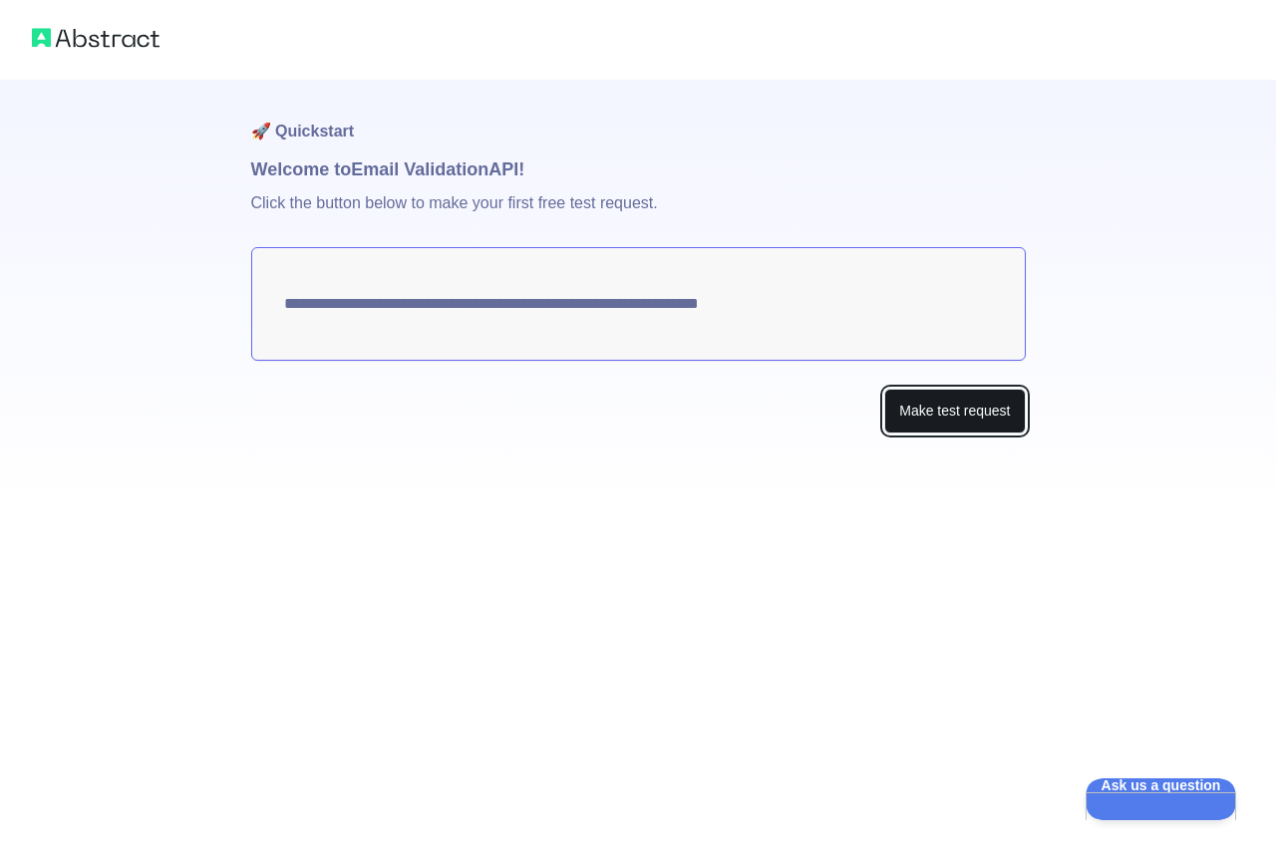
click at [991, 408] on button "Make test request" at bounding box center [954, 411] width 141 height 45
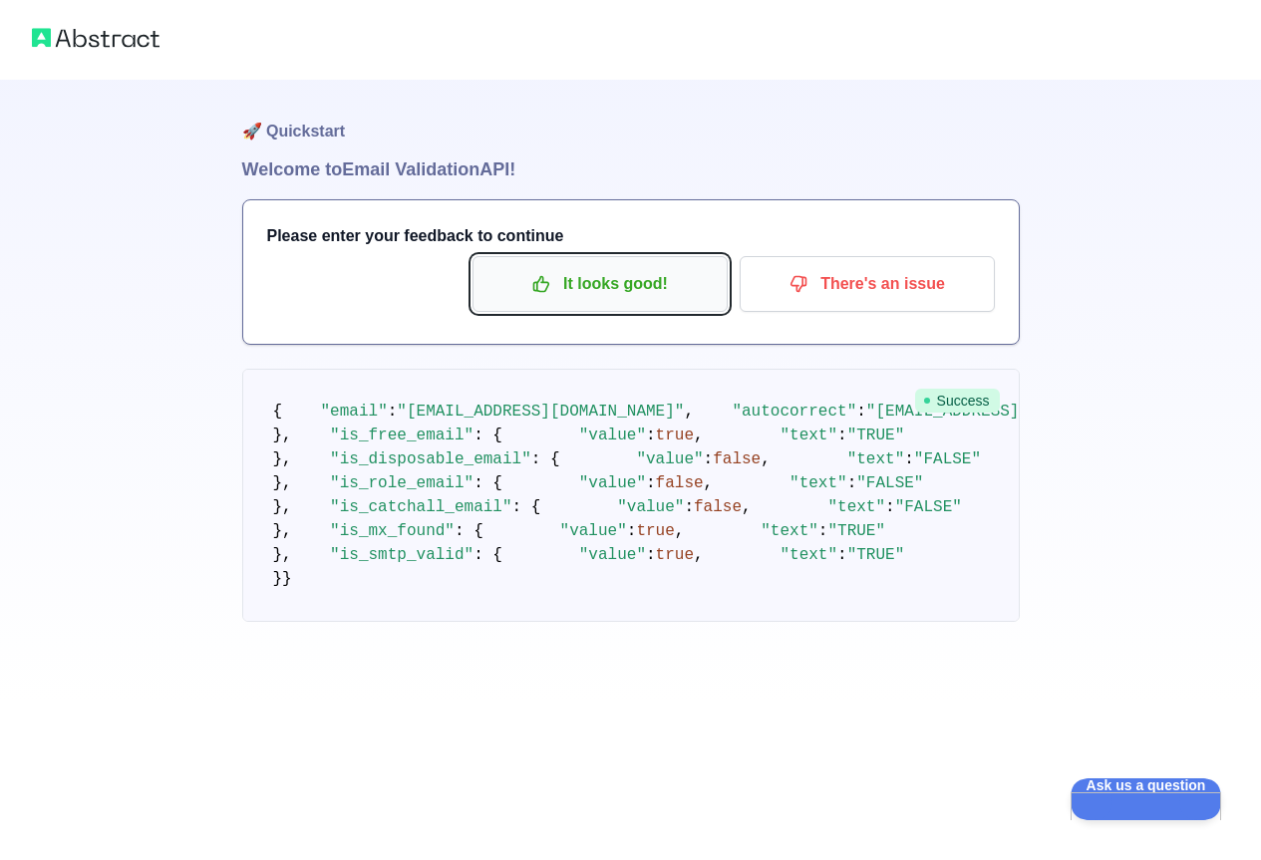
click at [632, 261] on button "It looks good!" at bounding box center [600, 284] width 255 height 56
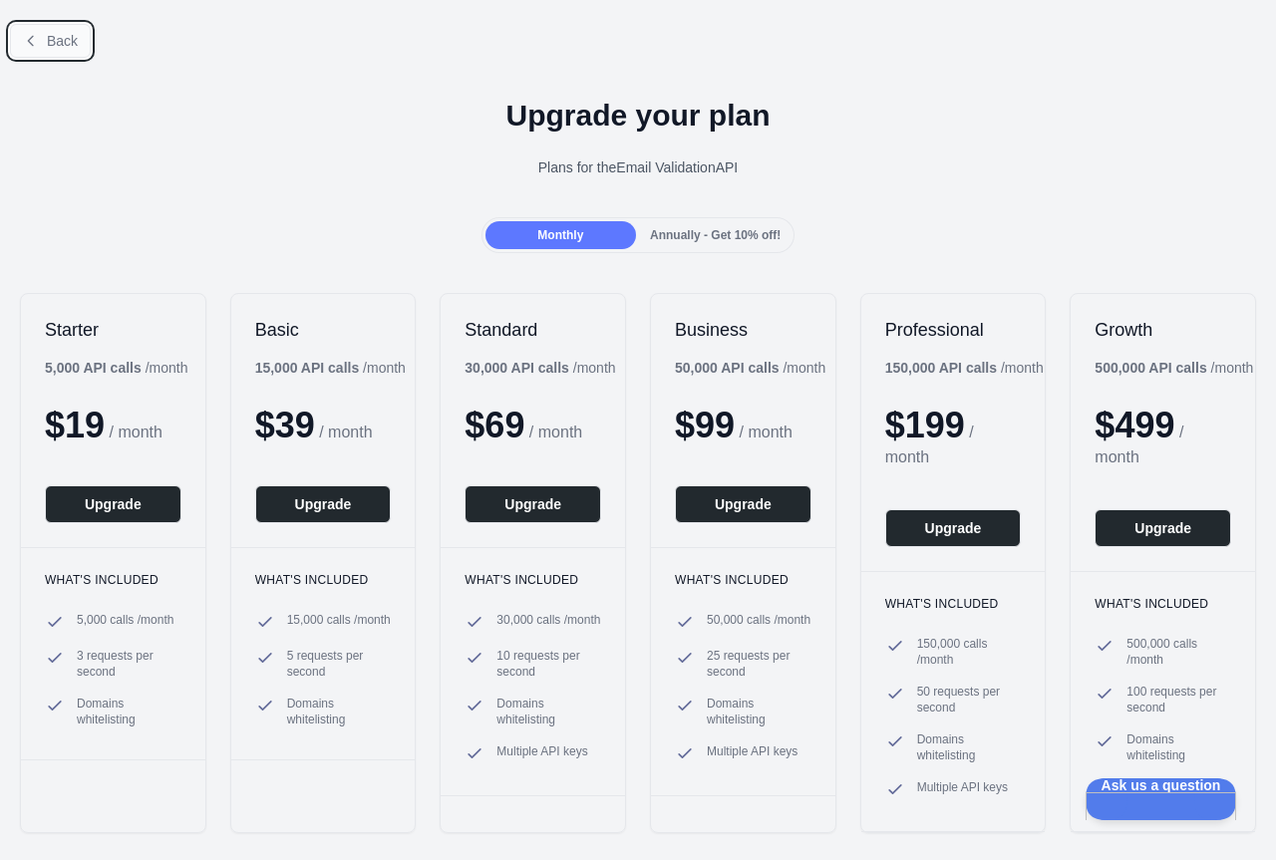
click at [55, 35] on span "Back" at bounding box center [62, 41] width 31 height 16
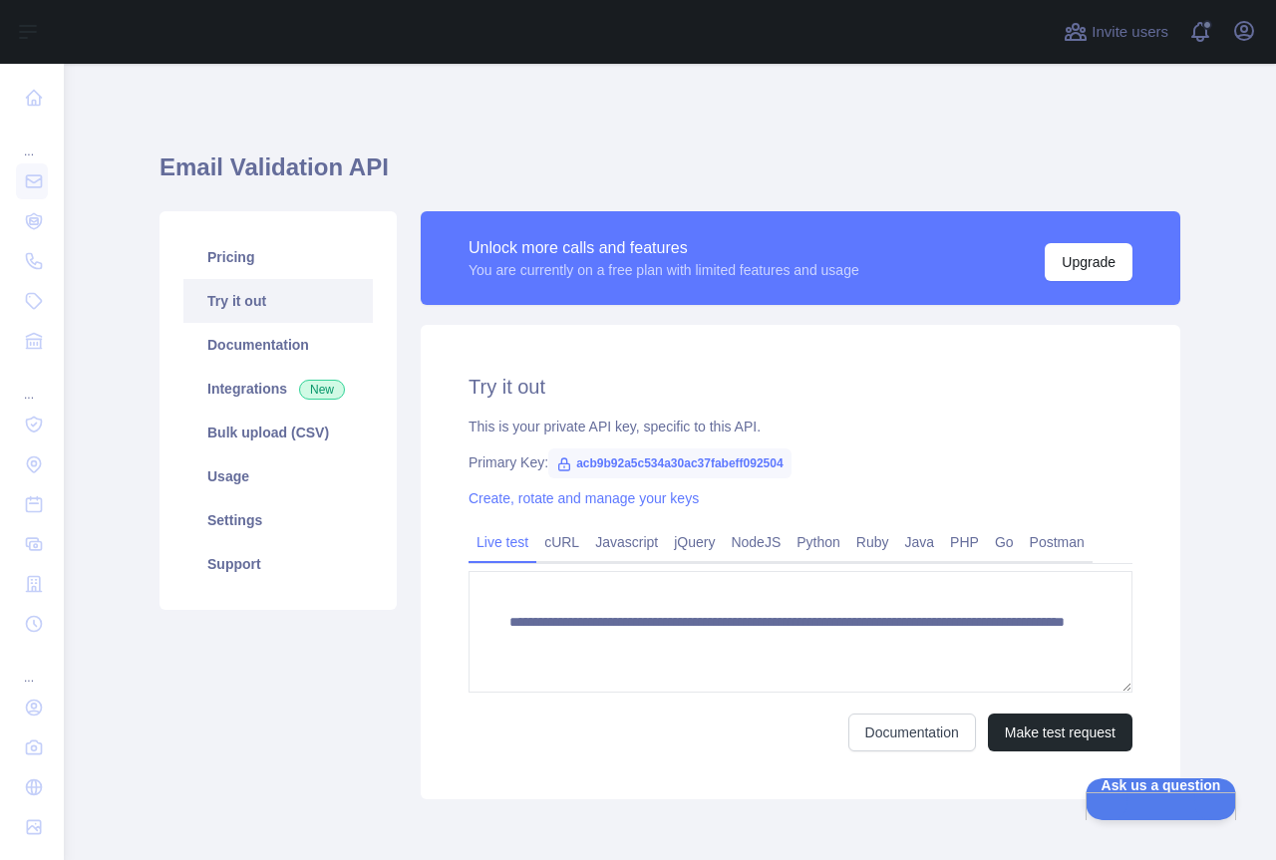
click at [633, 463] on span "acb9b92a5c534a30ac37fabeff092504" at bounding box center [669, 464] width 243 height 30
copy span "acb9b92a5c534a30ac37fabeff092504"
click at [231, 401] on link "Integrations New" at bounding box center [277, 389] width 189 height 44
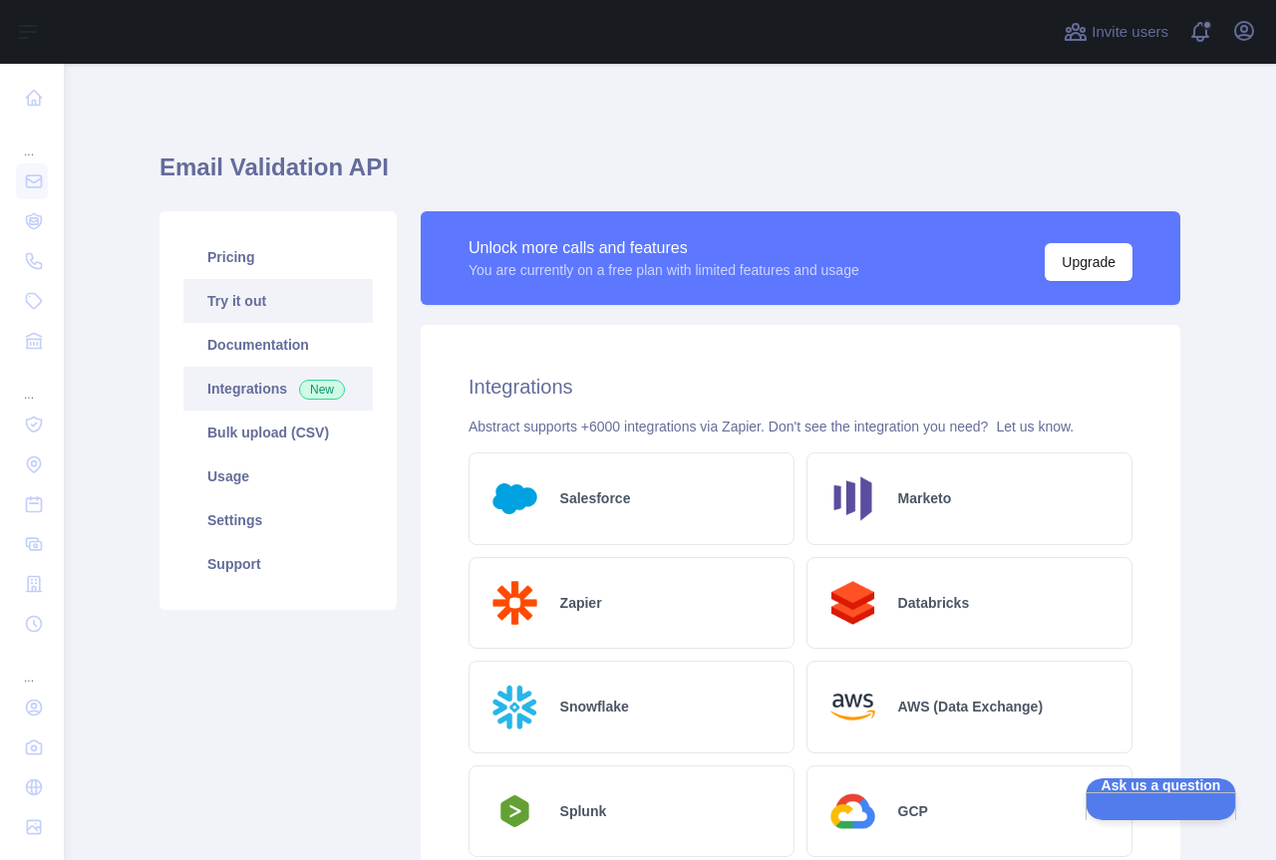
click at [236, 299] on link "Try it out" at bounding box center [277, 301] width 189 height 44
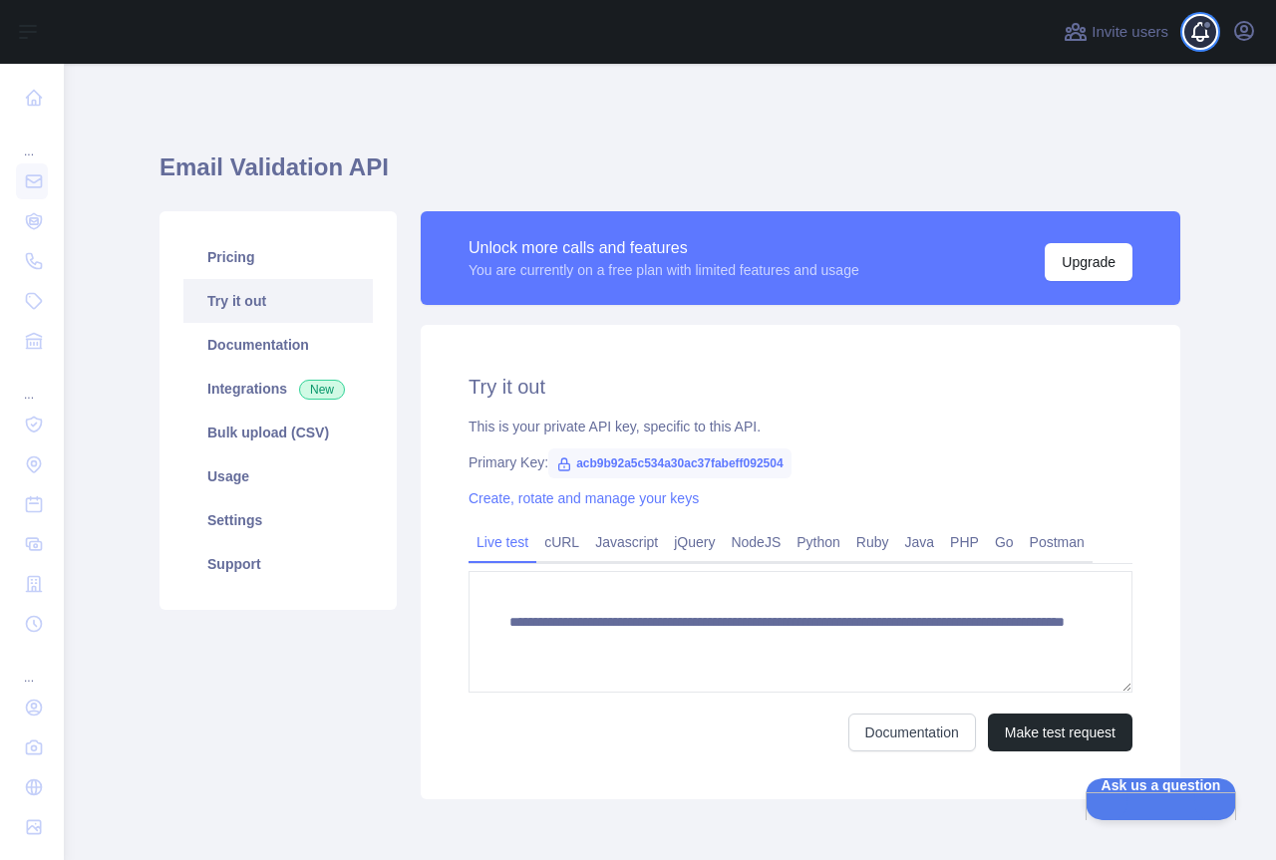
click at [1226, 40] on span at bounding box center [1208, 32] width 40 height 64
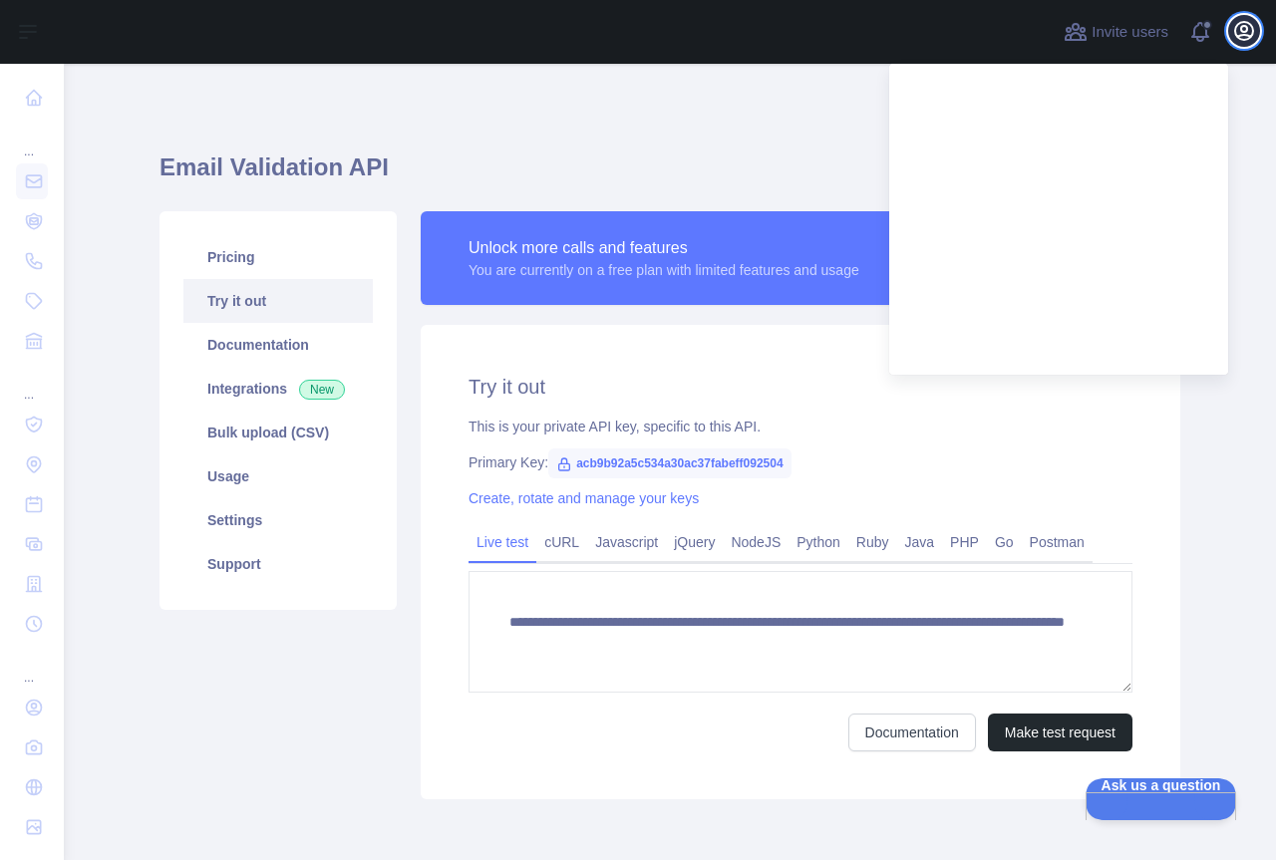
click at [1251, 40] on icon "button" at bounding box center [1244, 31] width 24 height 24
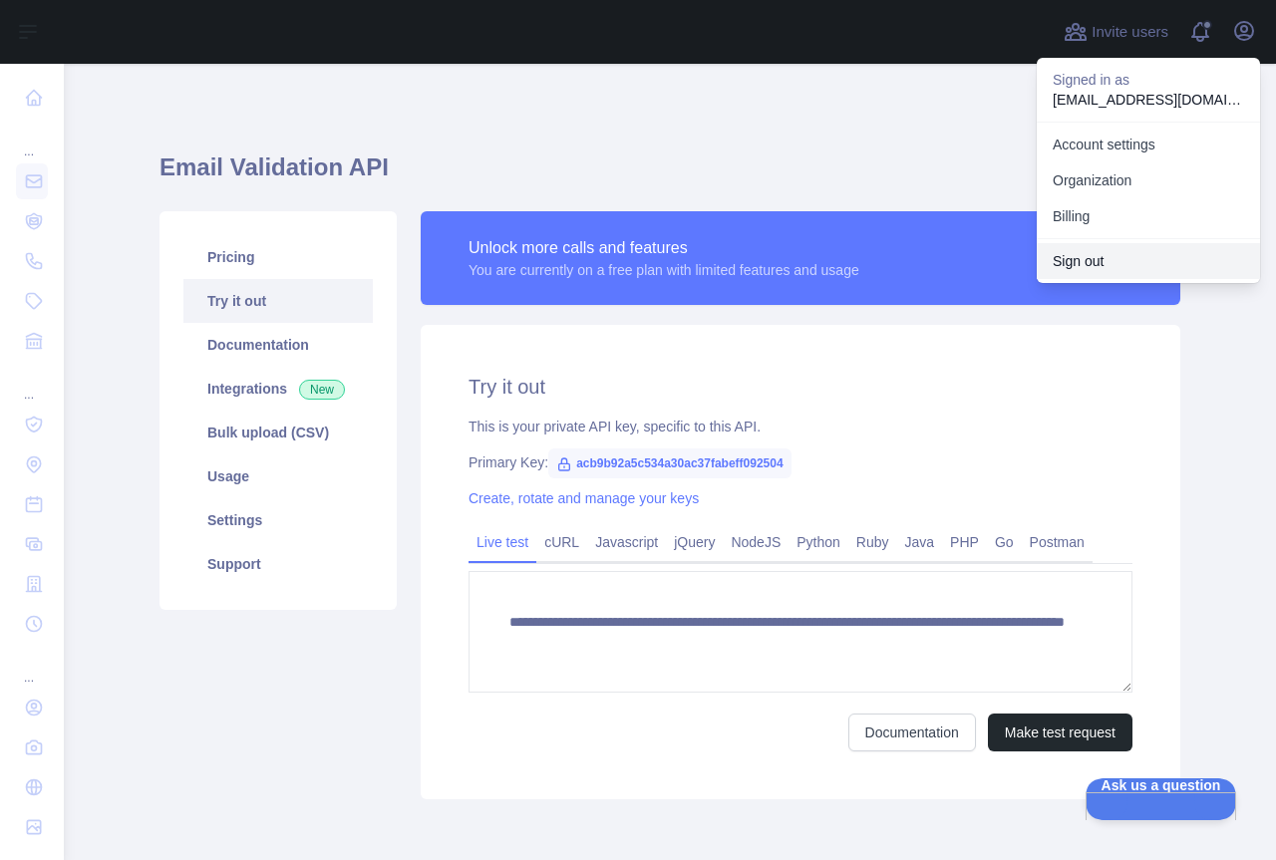
click at [1124, 247] on button "Sign out" at bounding box center [1148, 261] width 223 height 36
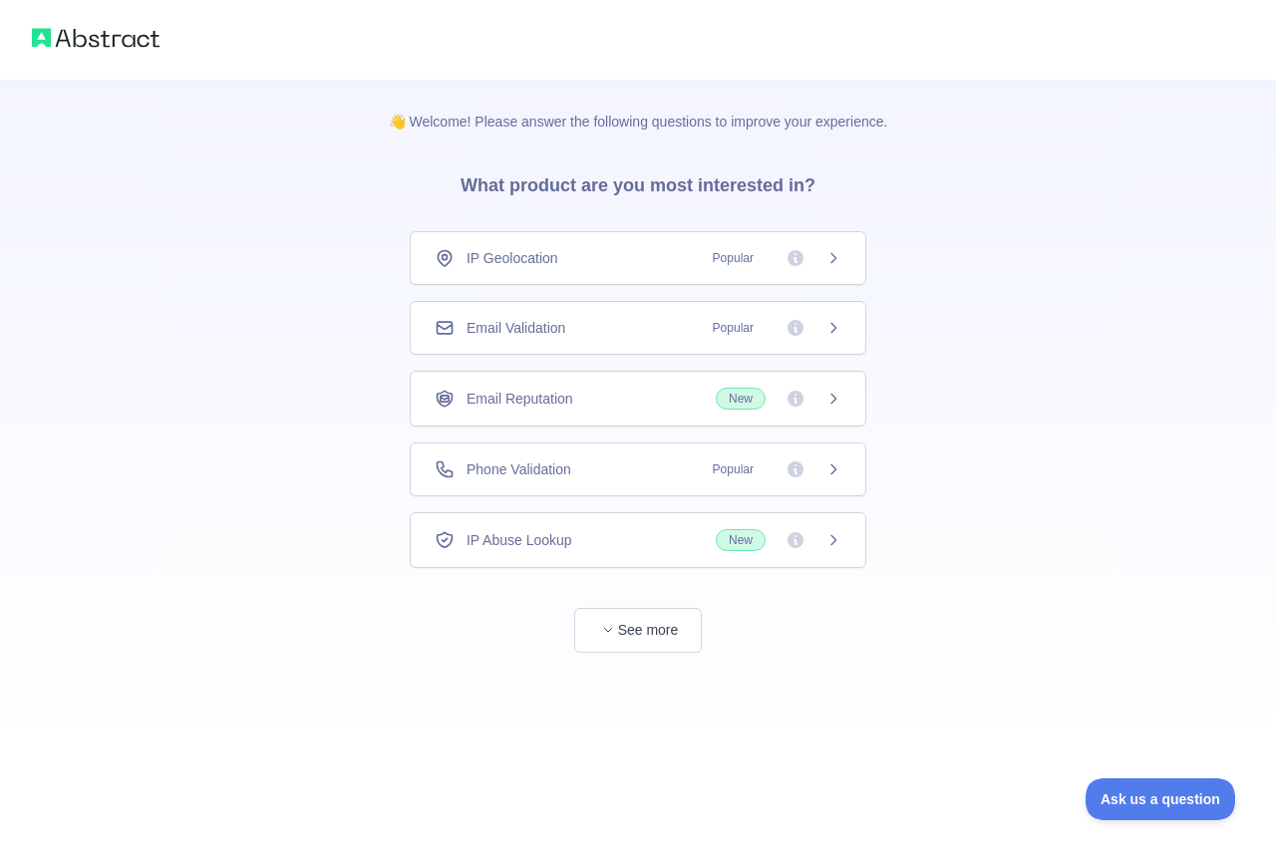
click at [560, 332] on span "Email Validation" at bounding box center [516, 328] width 99 height 20
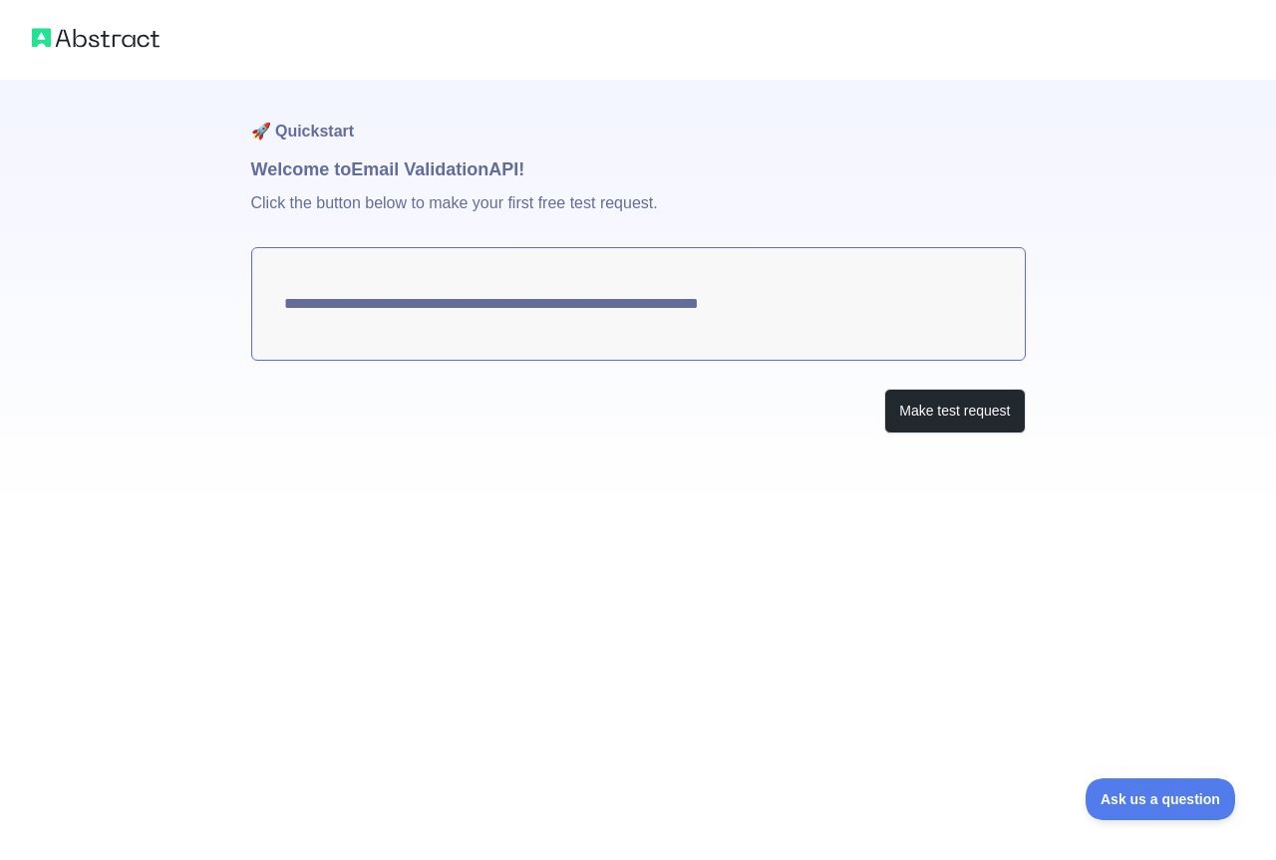
click at [942, 387] on div "**********" at bounding box center [638, 297] width 775 height 434
click at [945, 406] on button "Make test request" at bounding box center [954, 411] width 141 height 45
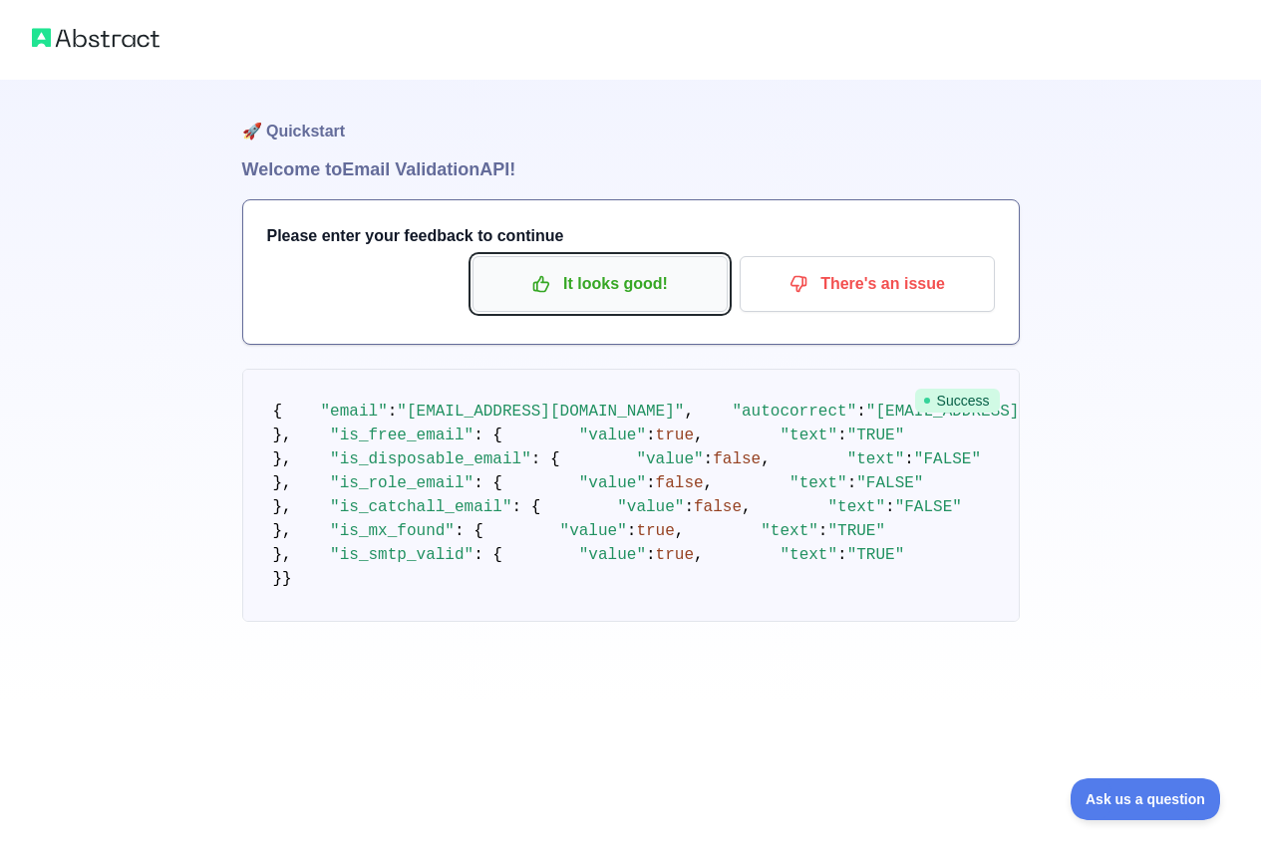
click at [663, 297] on p "It looks good!" at bounding box center [599, 284] width 225 height 34
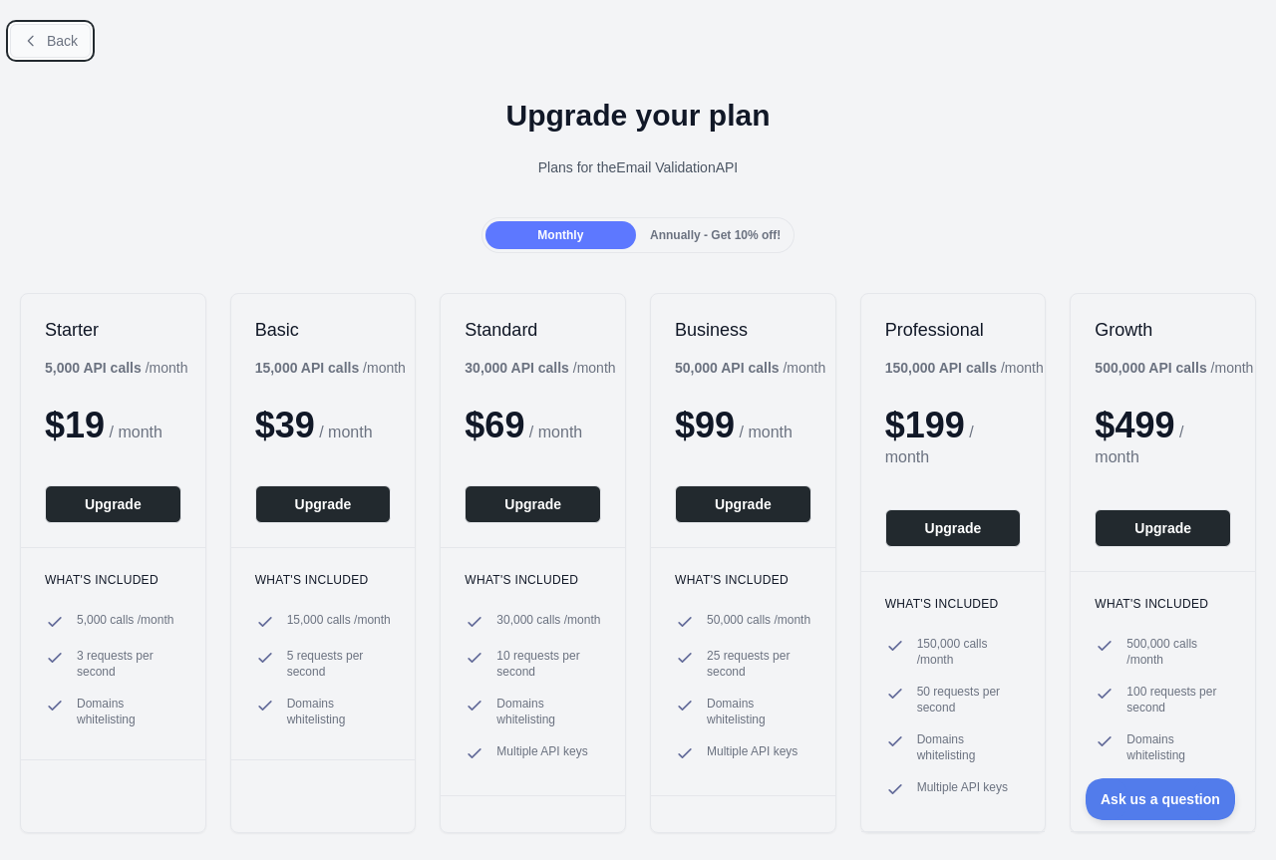
click at [35, 32] on button "Back" at bounding box center [50, 41] width 81 height 34
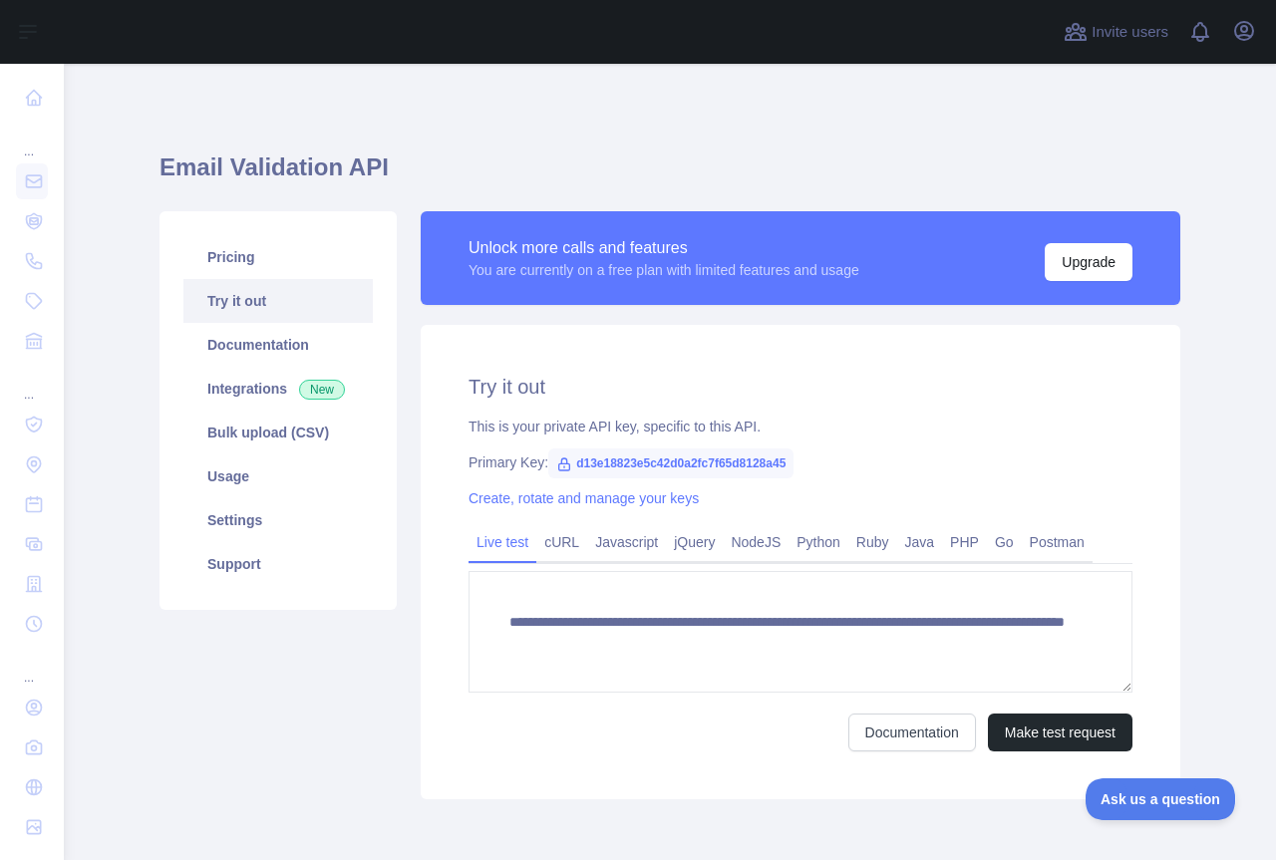
click at [600, 456] on span "d13e18823e5c42d0a2fc7f65d8128a45" at bounding box center [670, 464] width 245 height 30
copy span "d13e18823e5c42d0a2fc7f65d8128a45"
click at [1251, 44] on button "Open user menu" at bounding box center [1244, 31] width 32 height 32
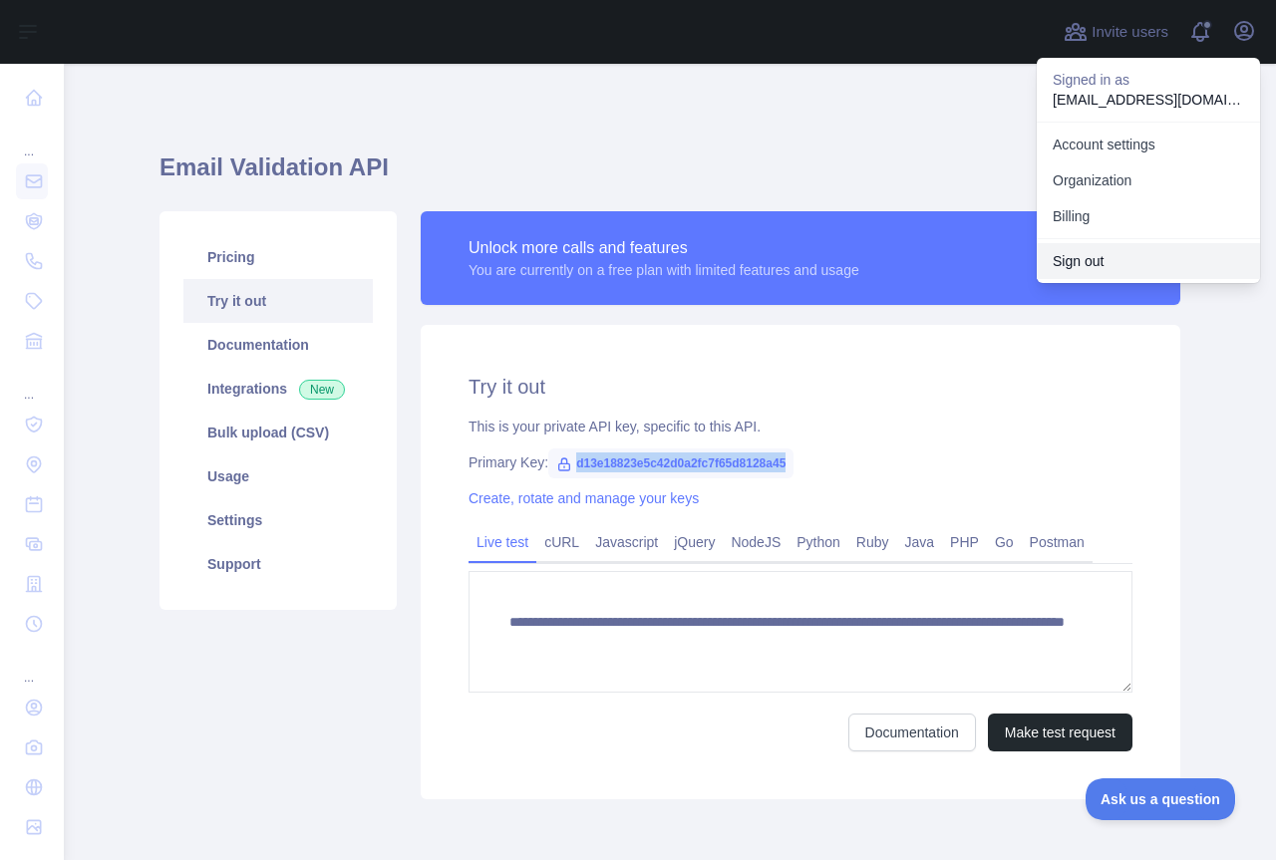
click at [1083, 253] on button "Sign out" at bounding box center [1148, 261] width 223 height 36
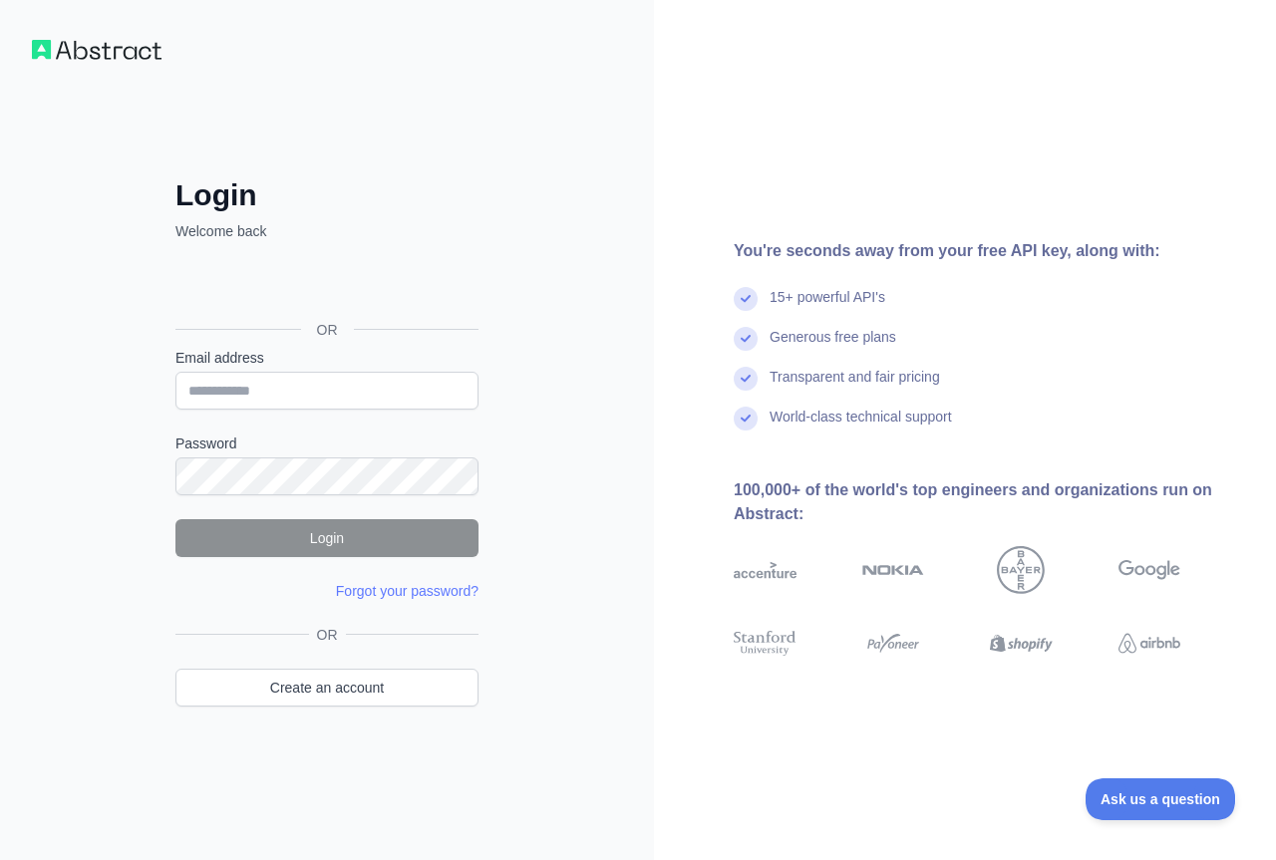
click at [311, 720] on div "OR Create an account" at bounding box center [326, 678] width 303 height 107
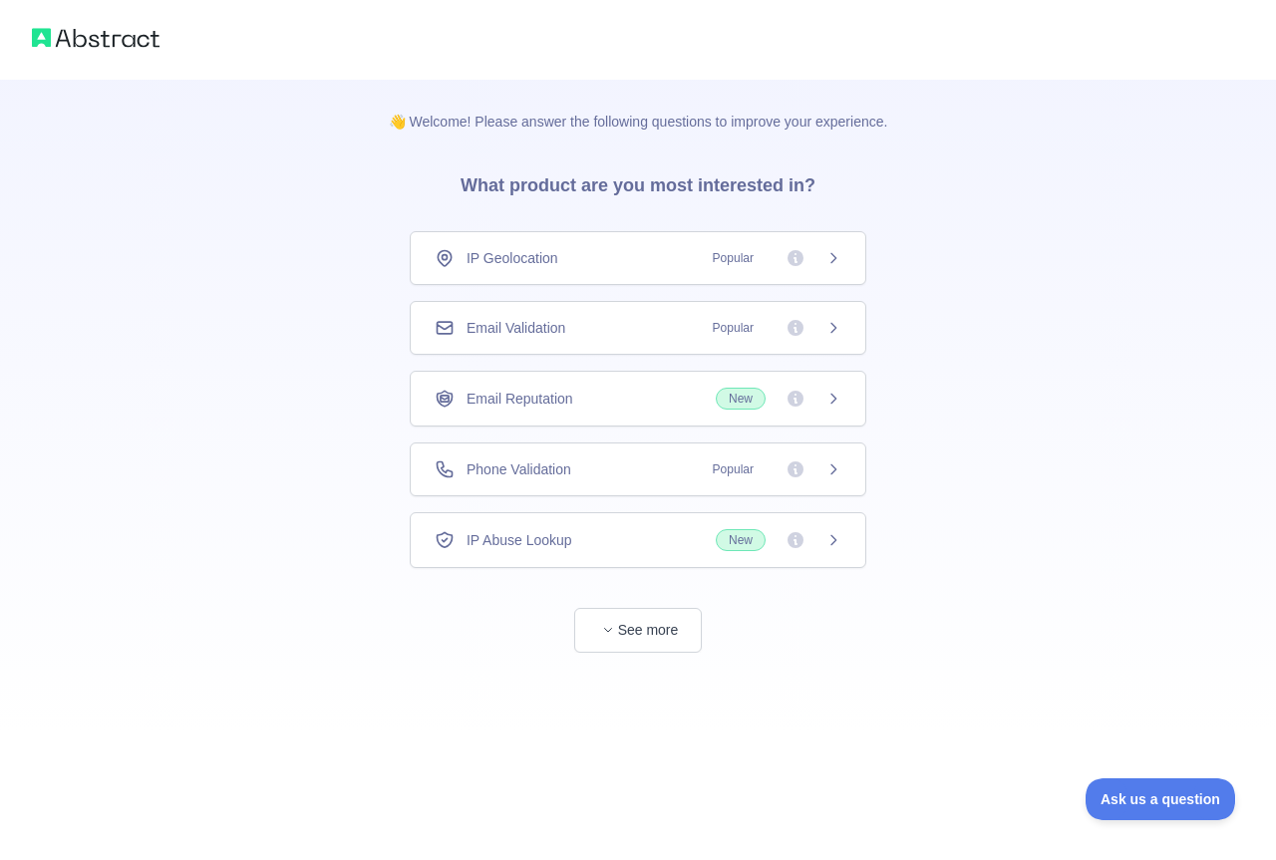
click at [600, 327] on div "Email Validation Popular" at bounding box center [638, 328] width 407 height 20
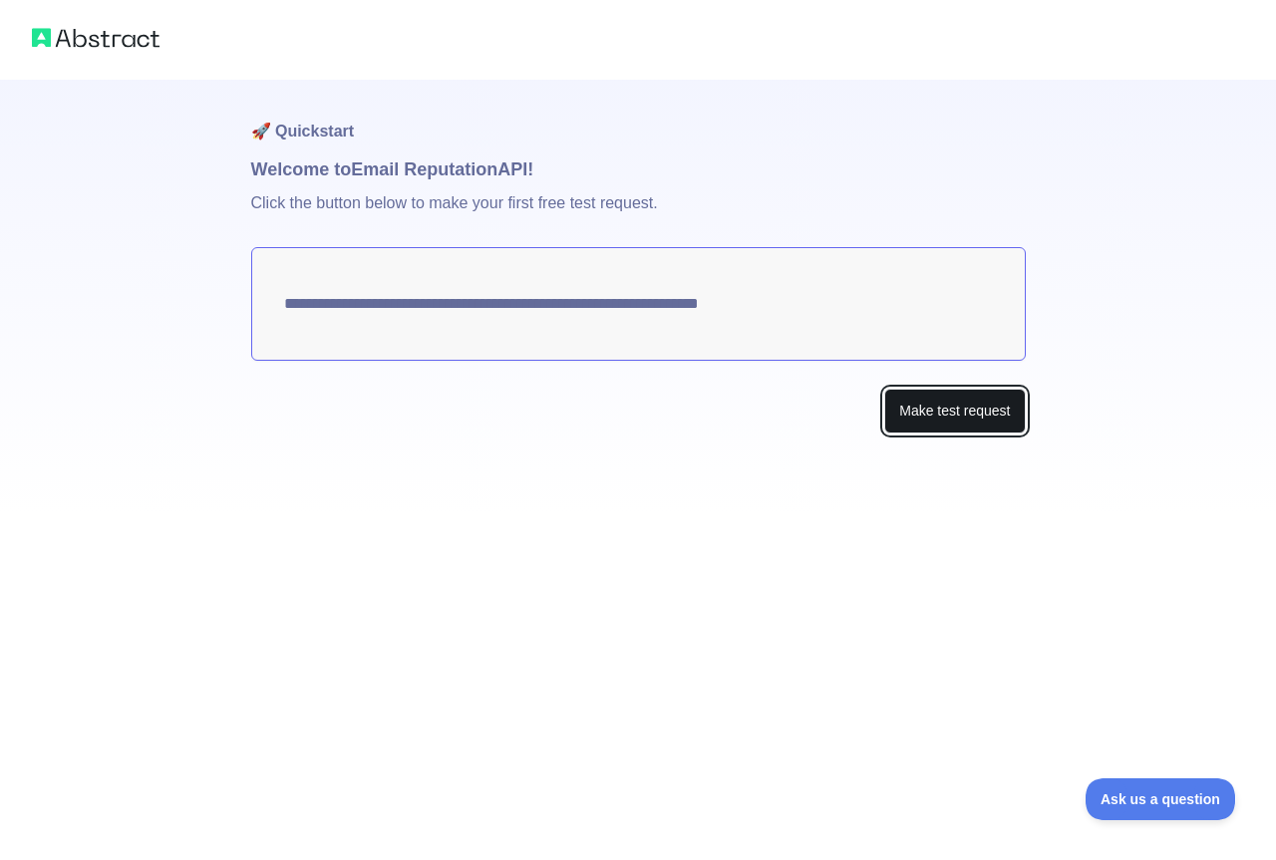
click at [940, 414] on button "Make test request" at bounding box center [954, 411] width 141 height 45
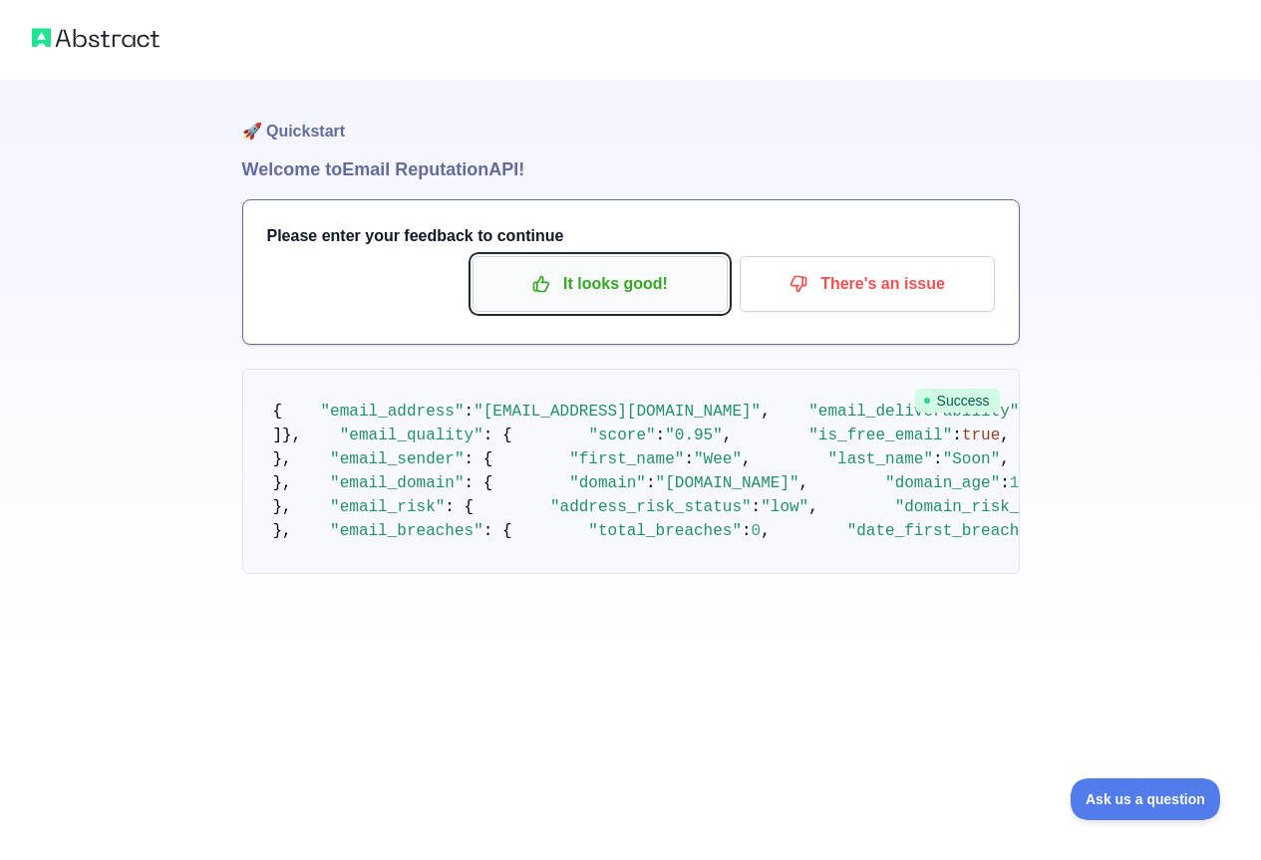
click at [633, 273] on p "It looks good!" at bounding box center [599, 284] width 225 height 34
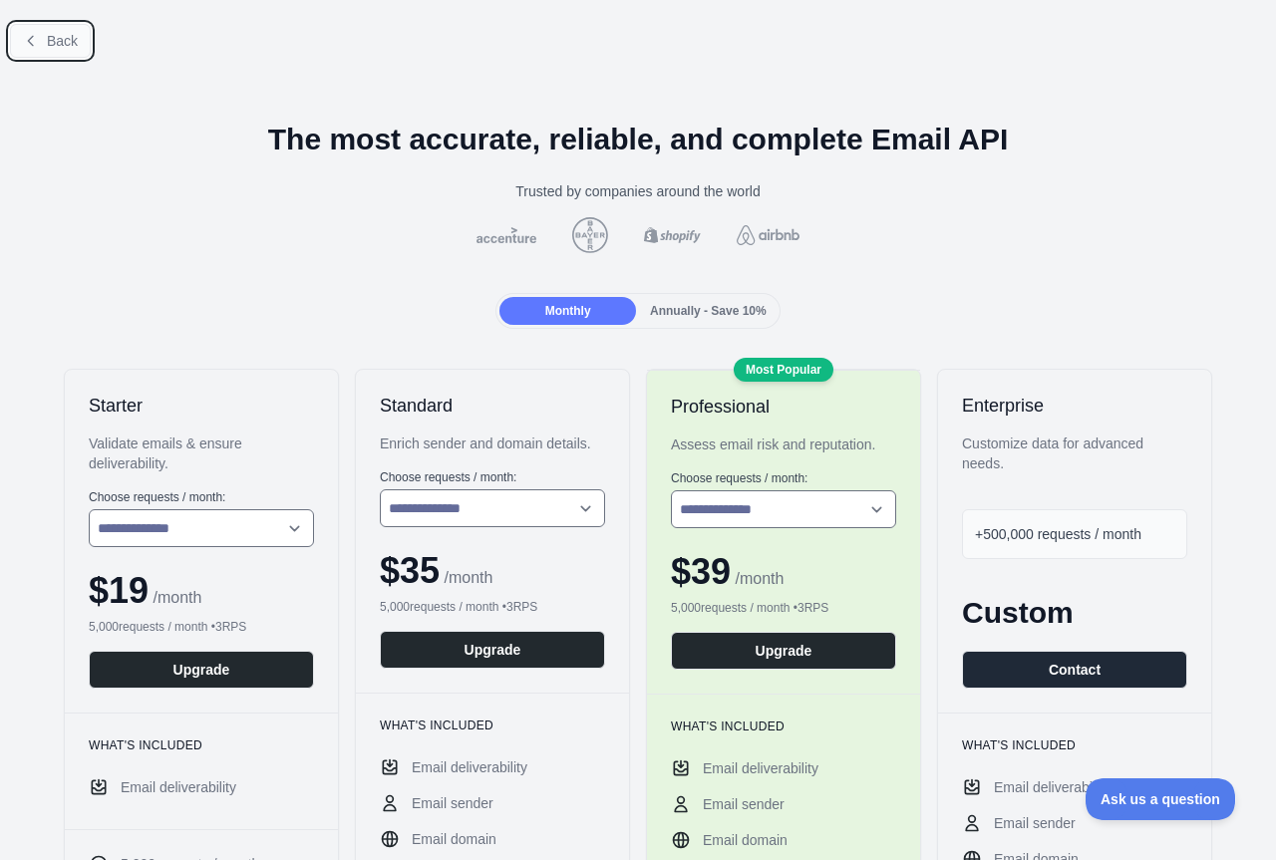
click at [35, 38] on icon at bounding box center [31, 41] width 16 height 16
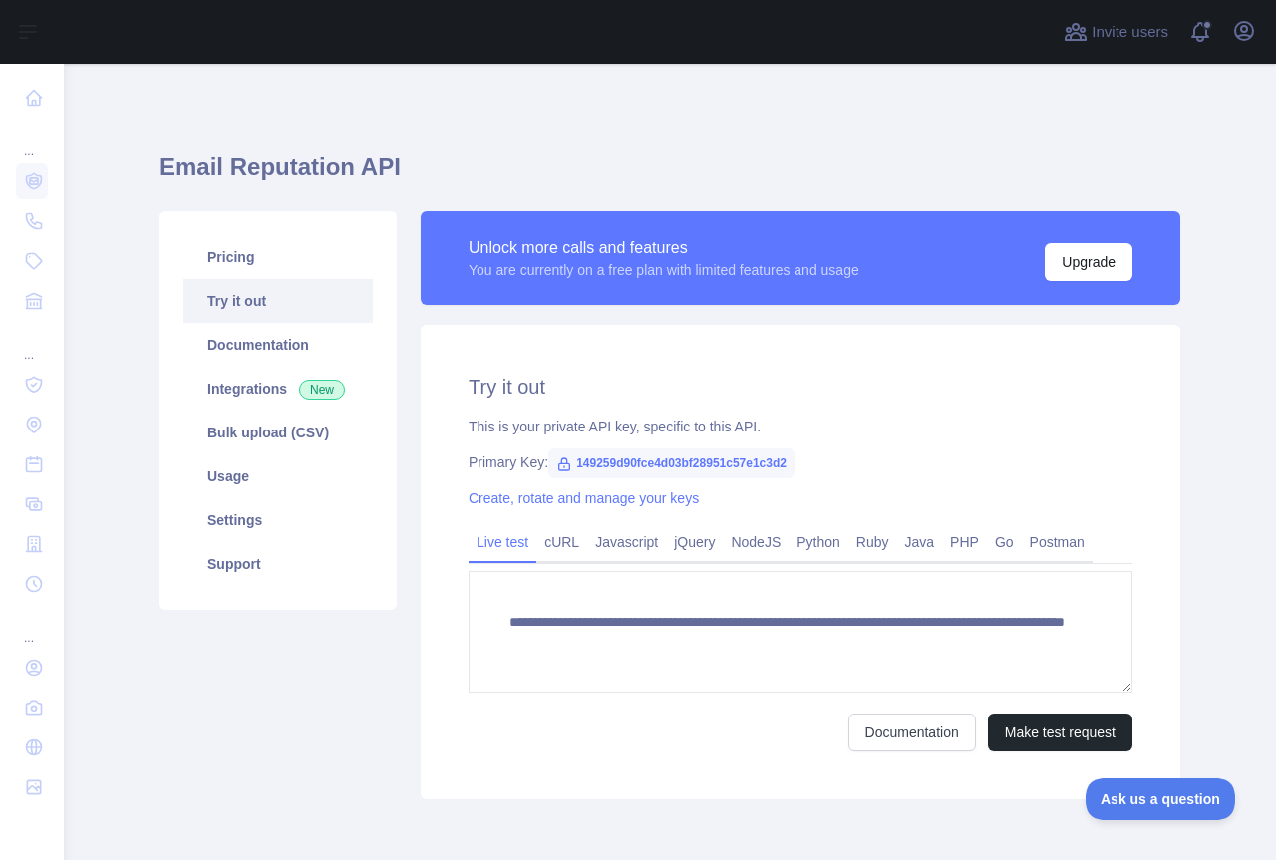
click at [630, 453] on span "149259d90fce4d03bf28951c57e1c3d2" at bounding box center [671, 464] width 246 height 30
copy span "149259d90fce4d03bf28951c57e1c3d2"
